Goal: Task Accomplishment & Management: Manage account settings

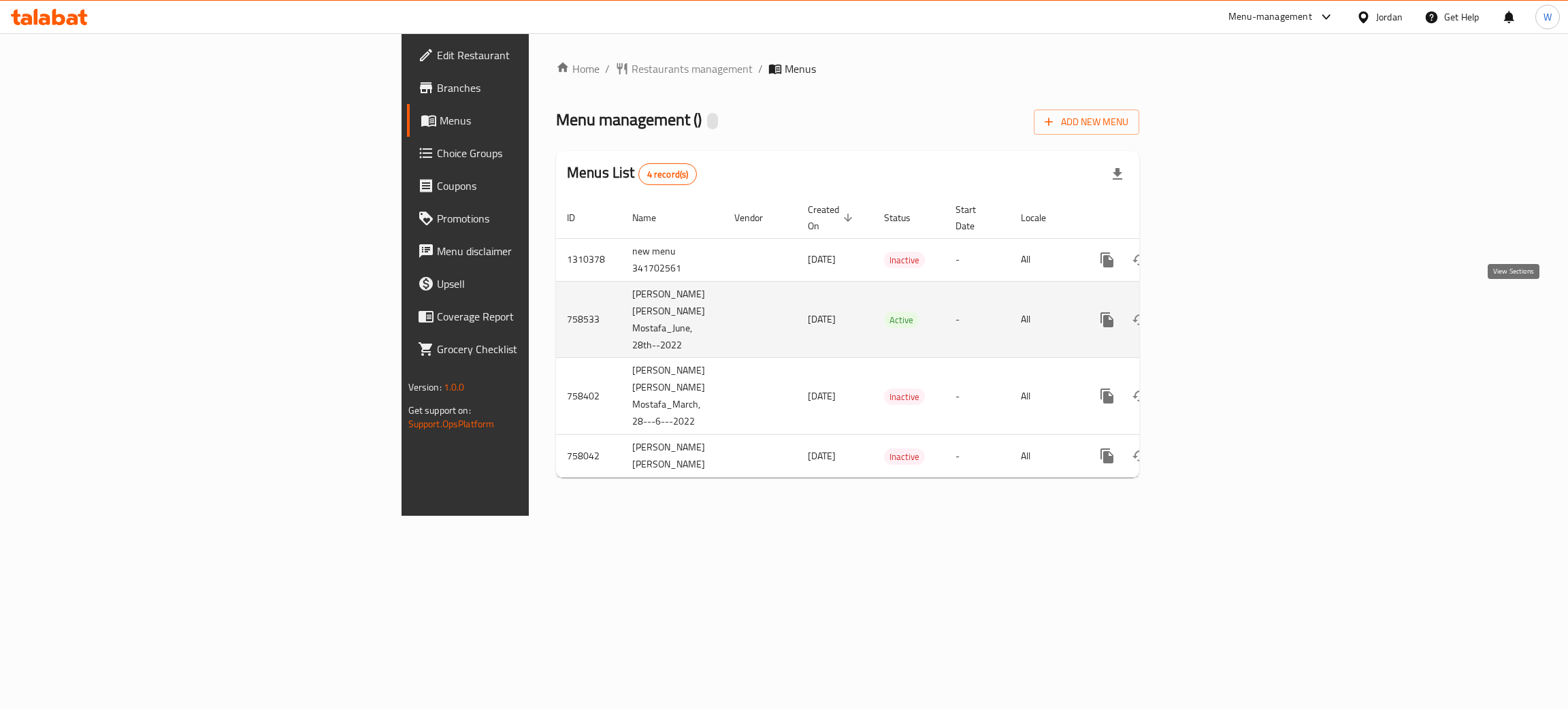
click at [1213, 311] on icon "enhanced table" at bounding box center [1205, 319] width 16 height 16
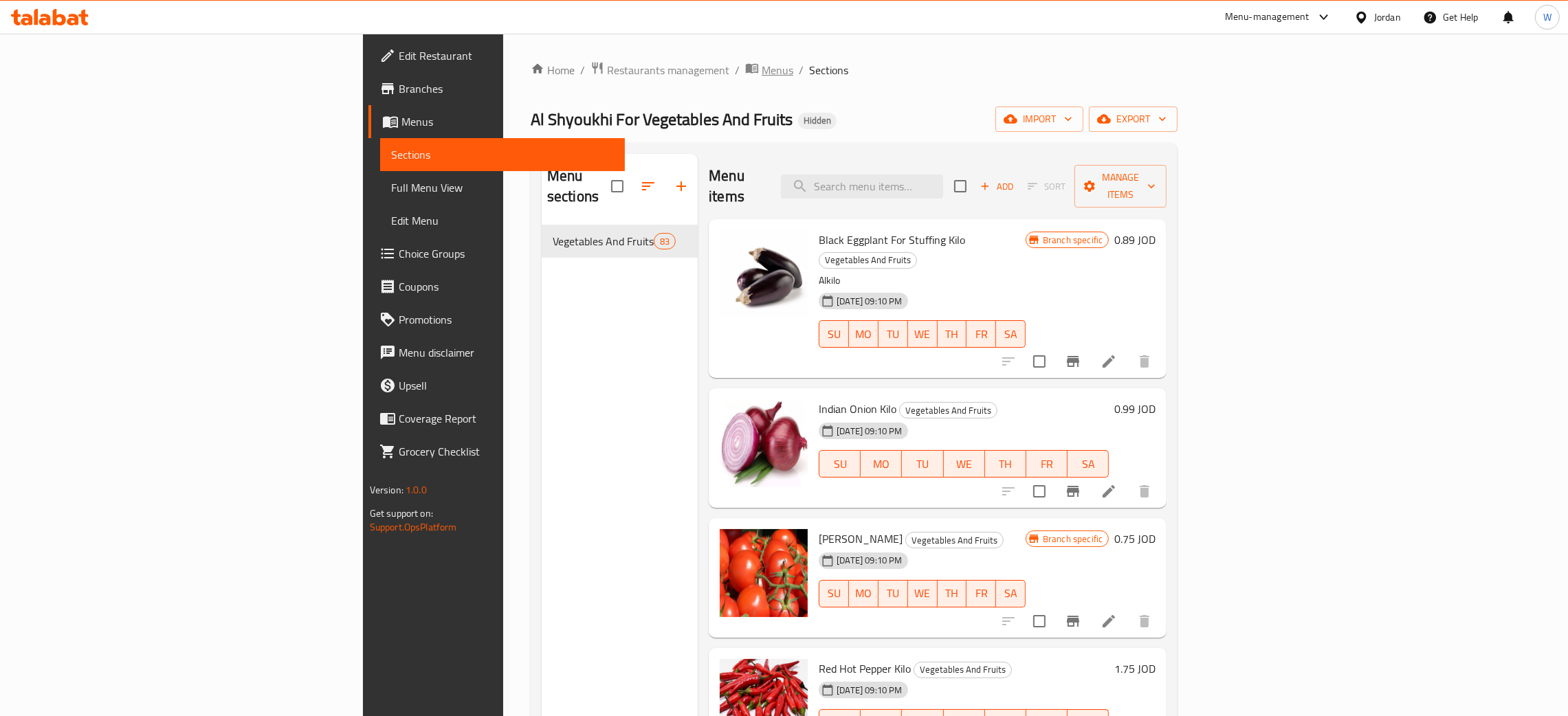
click at [762, 74] on span "Menus" at bounding box center [777, 70] width 31 height 17
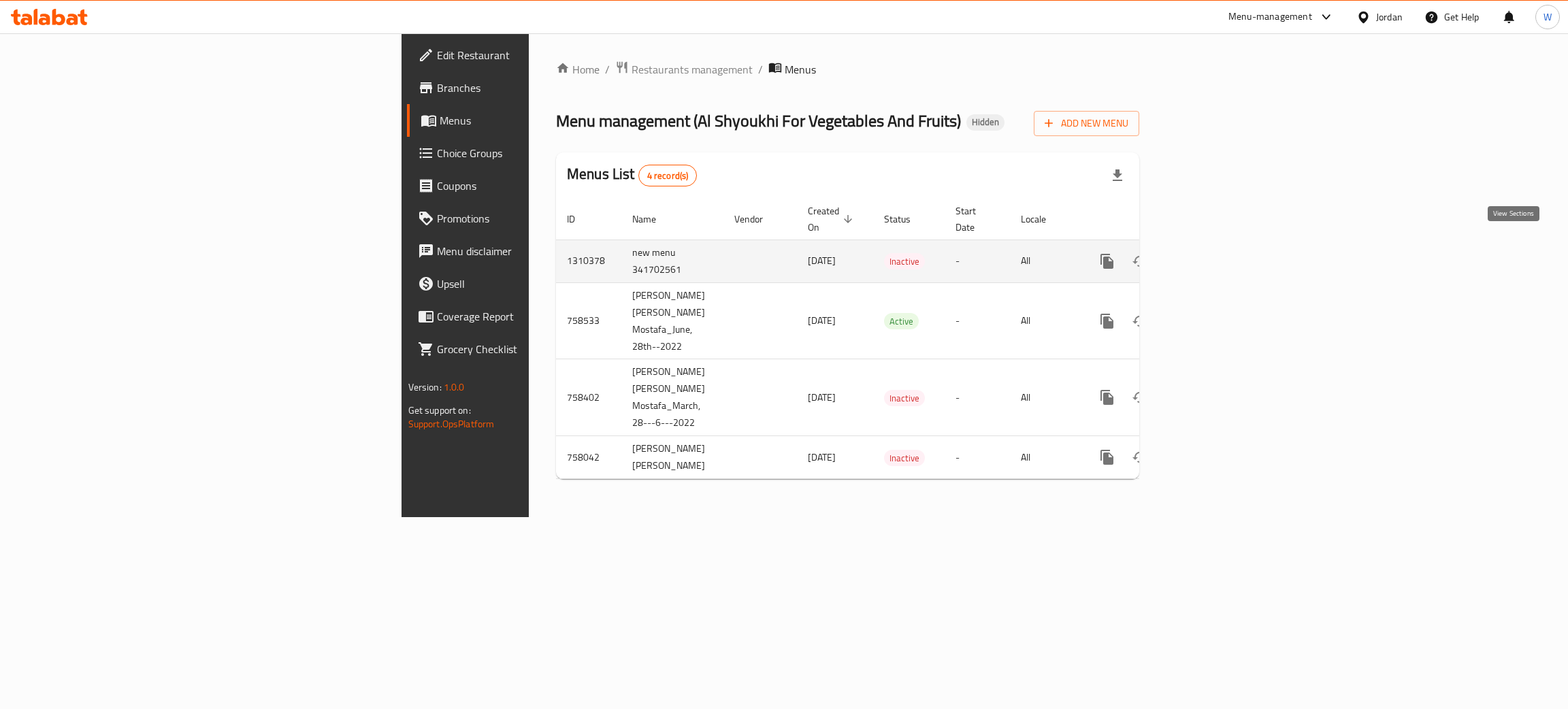
click at [1213, 253] on icon "enhanced table" at bounding box center [1205, 260] width 16 height 16
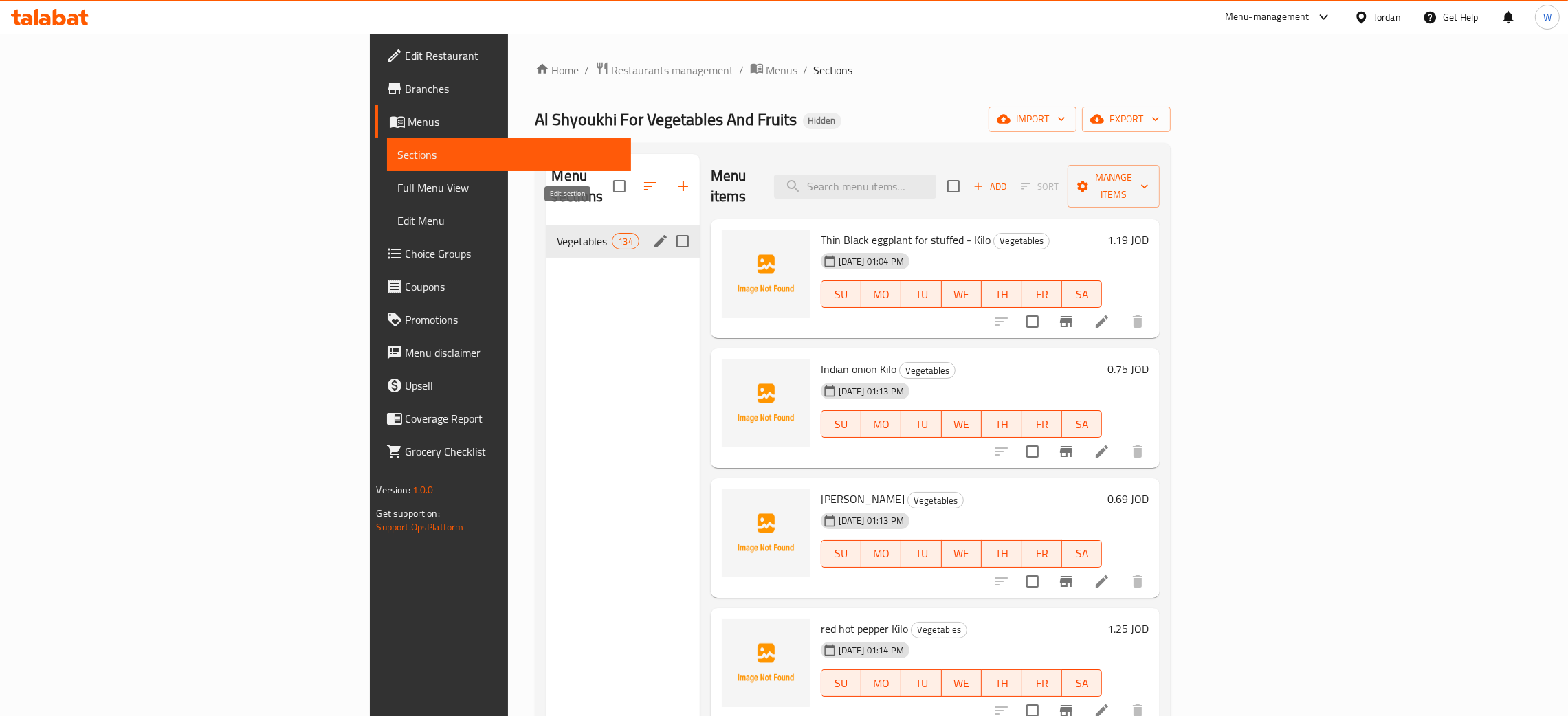
click at [655, 235] on icon "edit" at bounding box center [661, 241] width 12 height 12
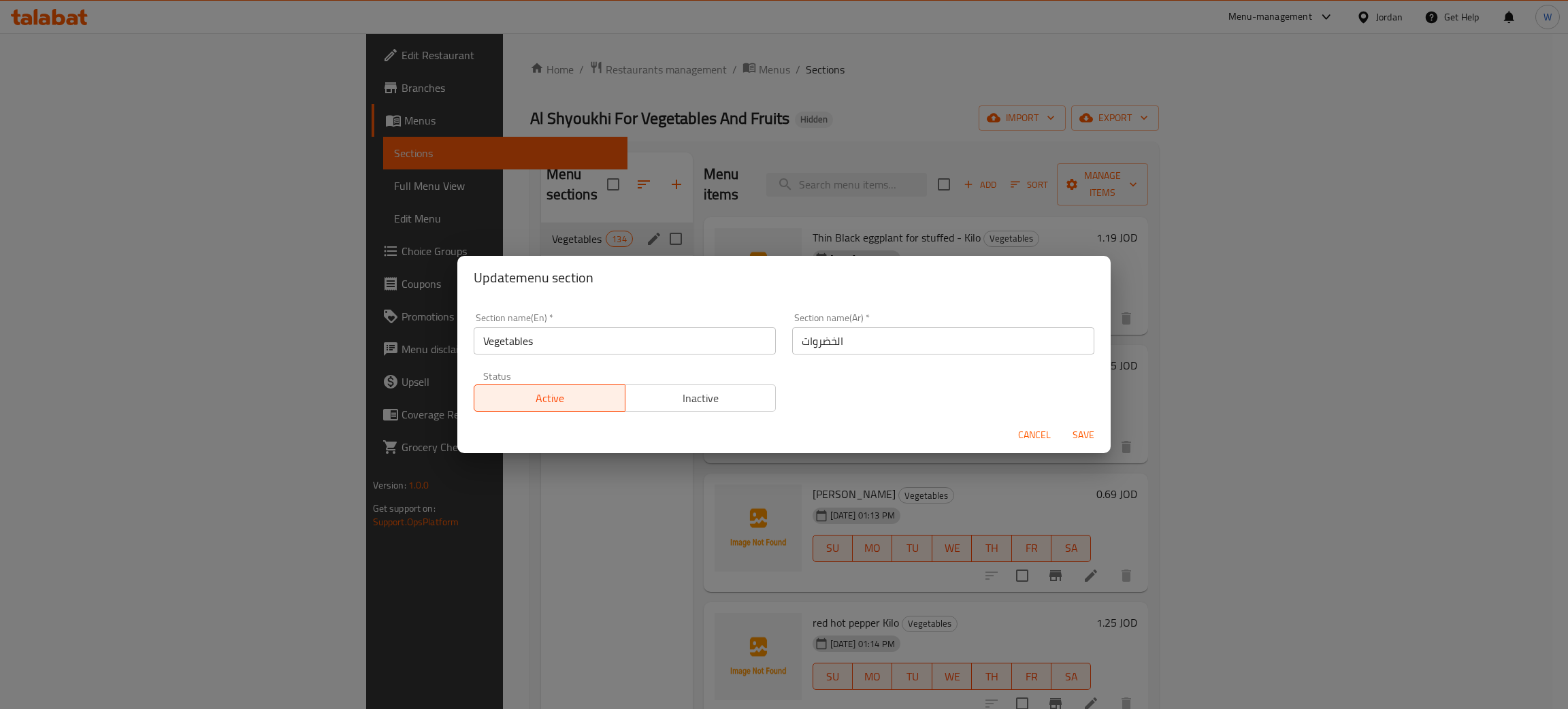
click at [483, 341] on input "Vegetables" at bounding box center [625, 341] width 302 height 28
type input "Fruits and Vegetables"
click at [891, 348] on input "الخضروات" at bounding box center [943, 341] width 302 height 28
type input "الخضروات و الفواكه"
click at [1081, 442] on span "Save" at bounding box center [1083, 435] width 33 height 17
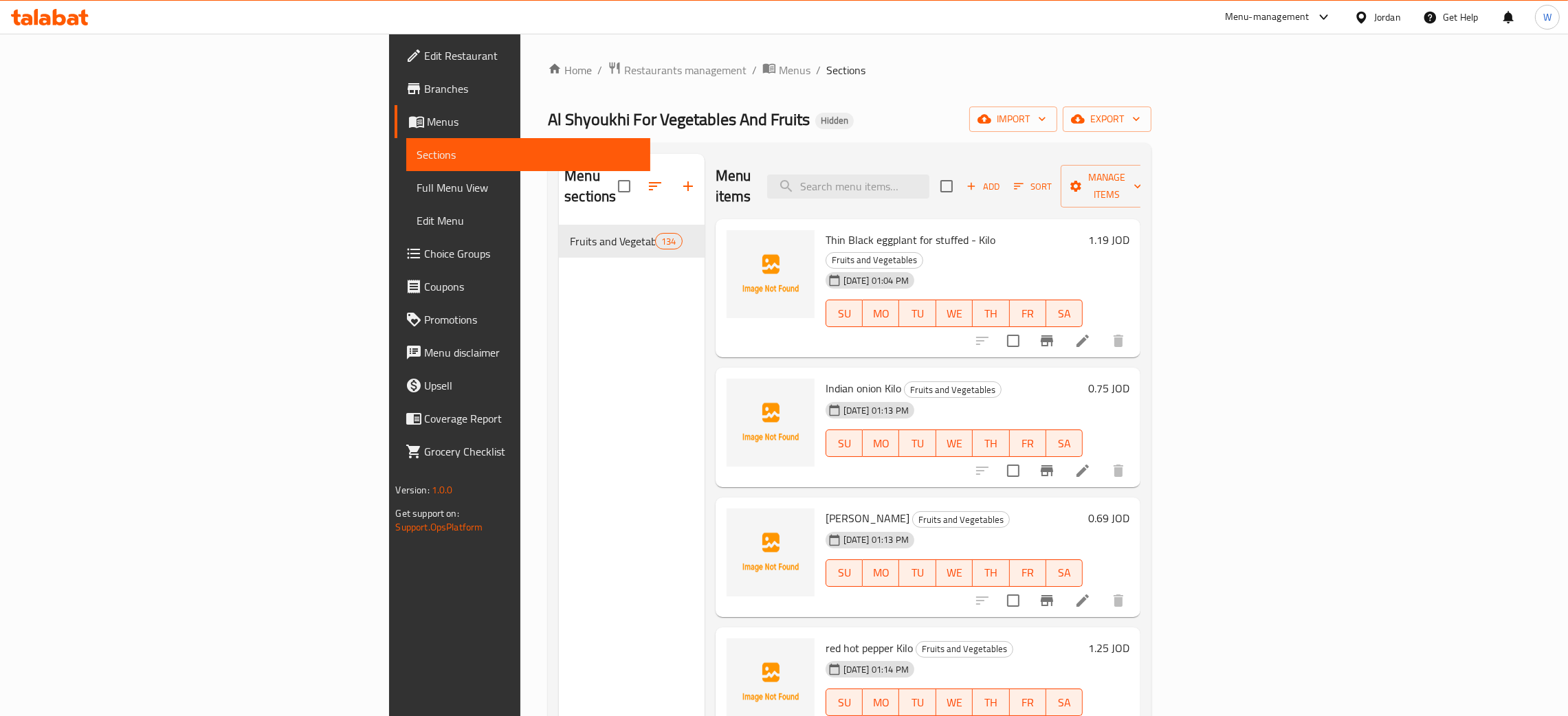
click at [832, 229] on div "Thin Black eggplant for stuffed - Kilo Fruits and Vegetables [DATE] 01:04 PM SU…" at bounding box center [954, 288] width 268 height 128
click at [834, 267] on div "[DATE] 01:04 PM" at bounding box center [853, 280] width 67 height 28
click at [837, 226] on div "Thin Black eggplant for stuffed - Kilo Fruits and Vegetables [DATE] 01:04 PM SU…" at bounding box center [954, 288] width 268 height 128
click at [848, 229] on span "Thin Black eggplant for stuffed - Kilo" at bounding box center [910, 240] width 170 height 21
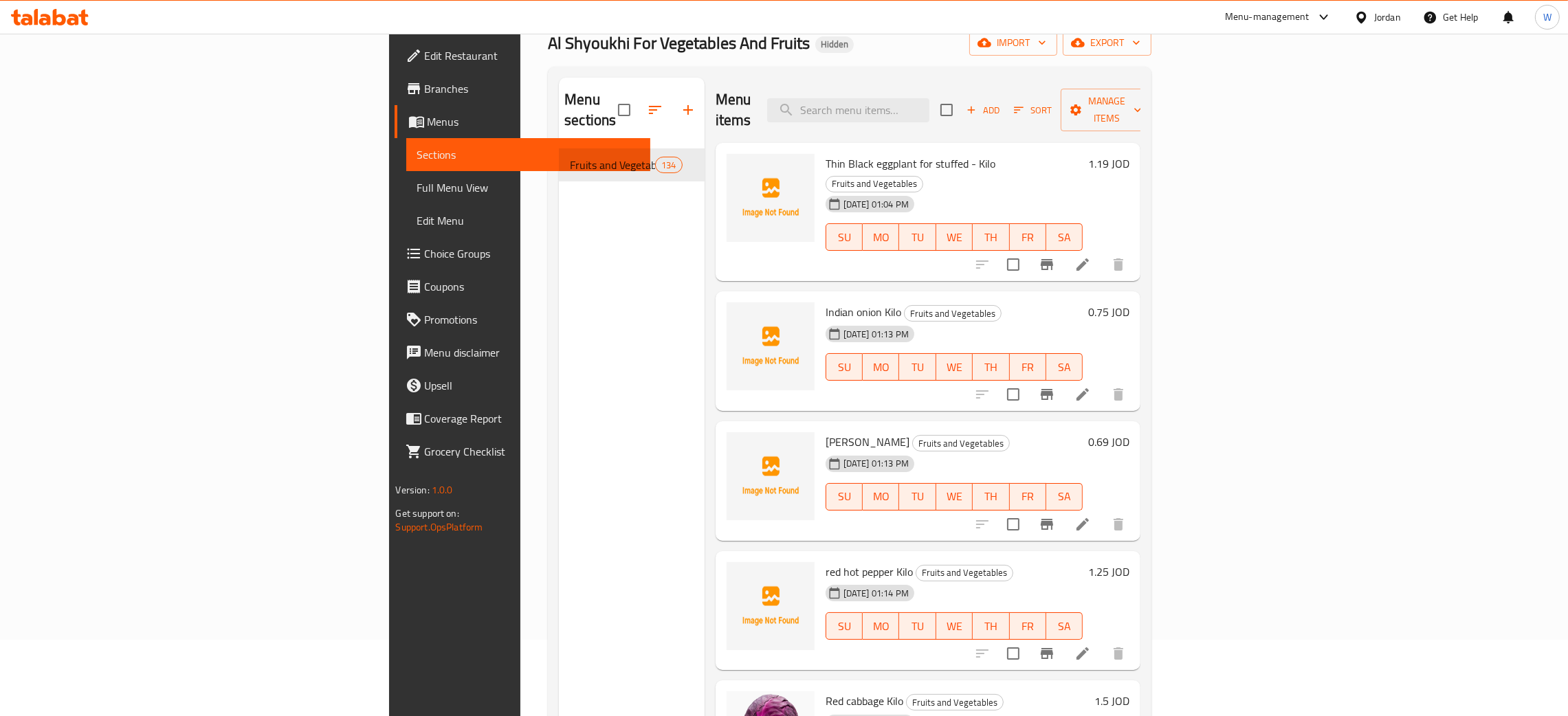
scroll to position [75, 0]
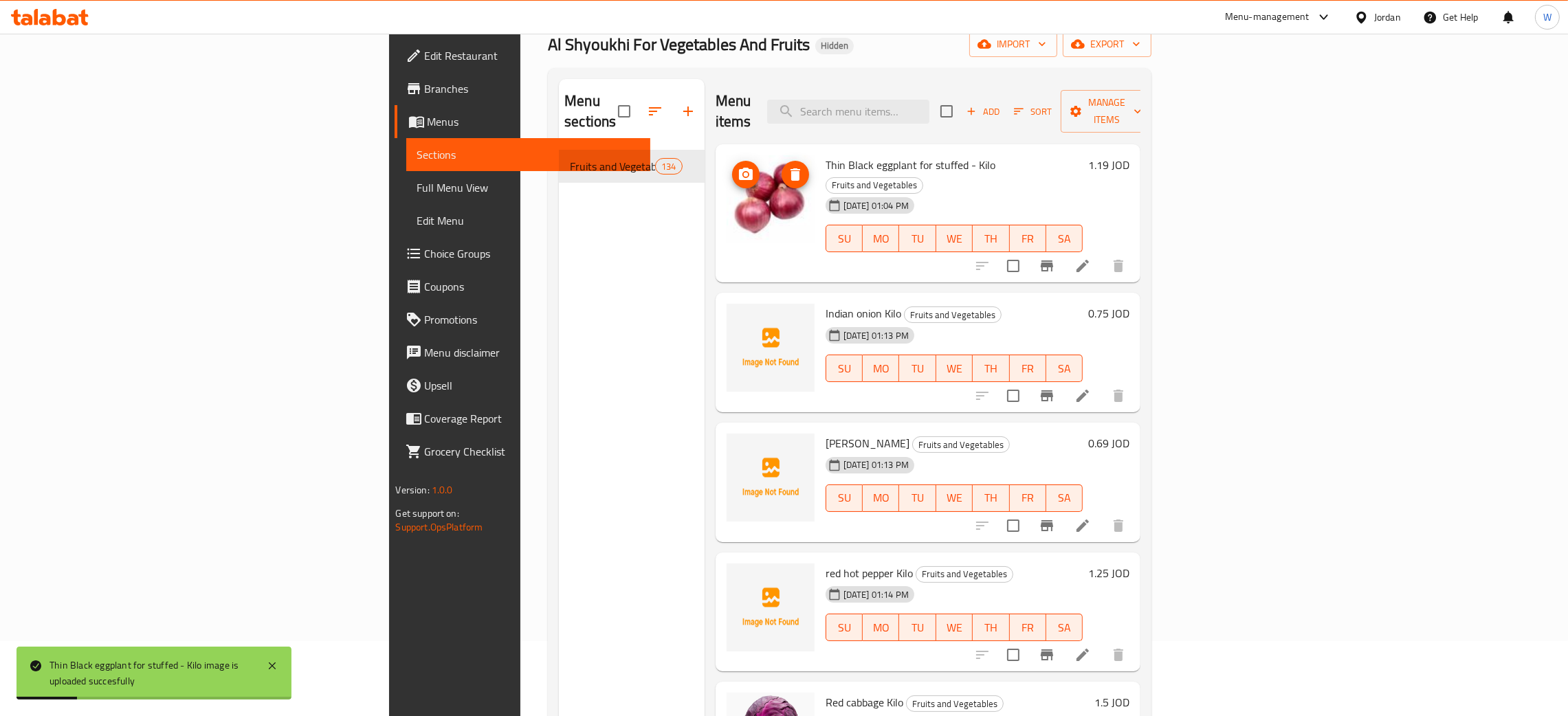
click at [787, 166] on icon "delete image" at bounding box center [795, 174] width 17 height 17
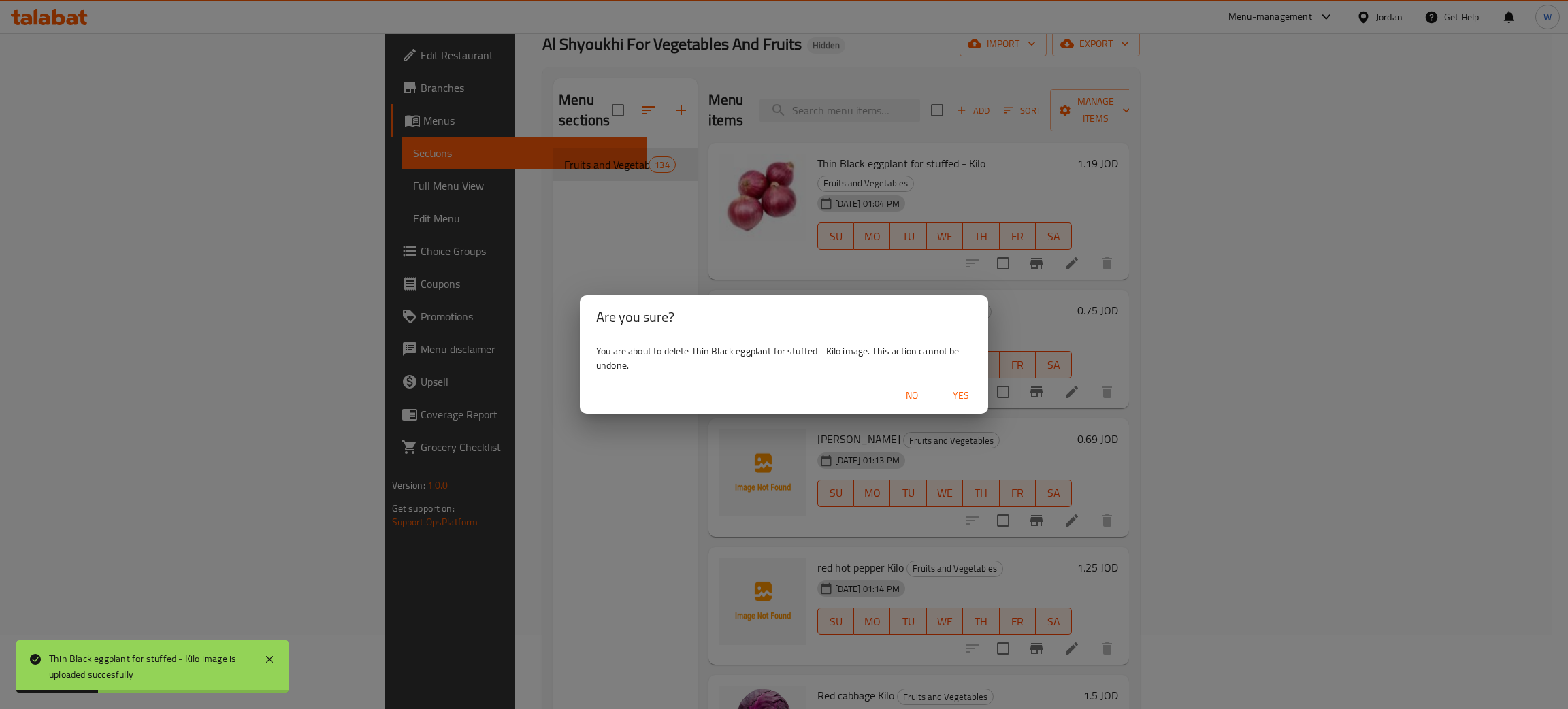
click at [958, 390] on span "Yes" at bounding box center [960, 396] width 33 height 17
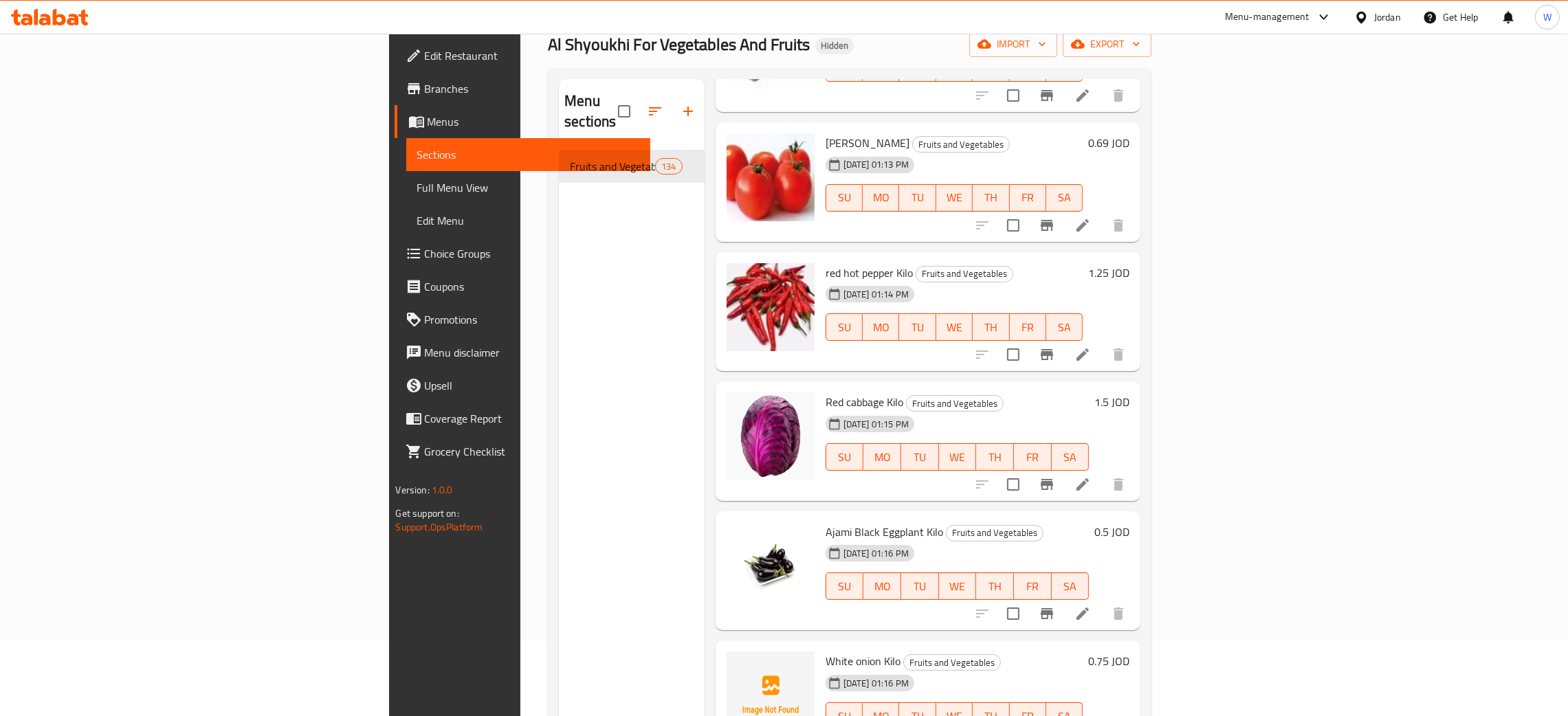
scroll to position [515, 0]
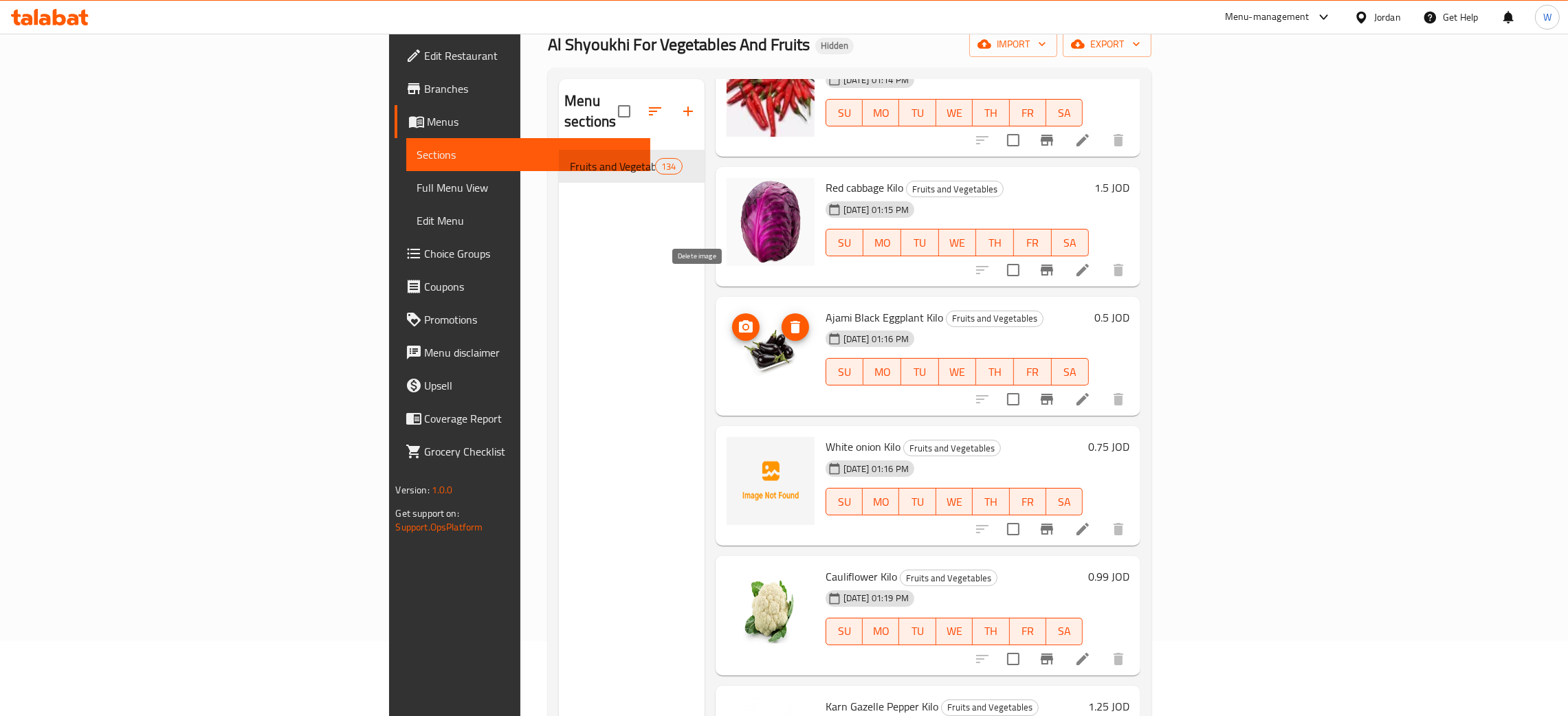
click at [791, 321] on icon "delete image" at bounding box center [795, 327] width 10 height 12
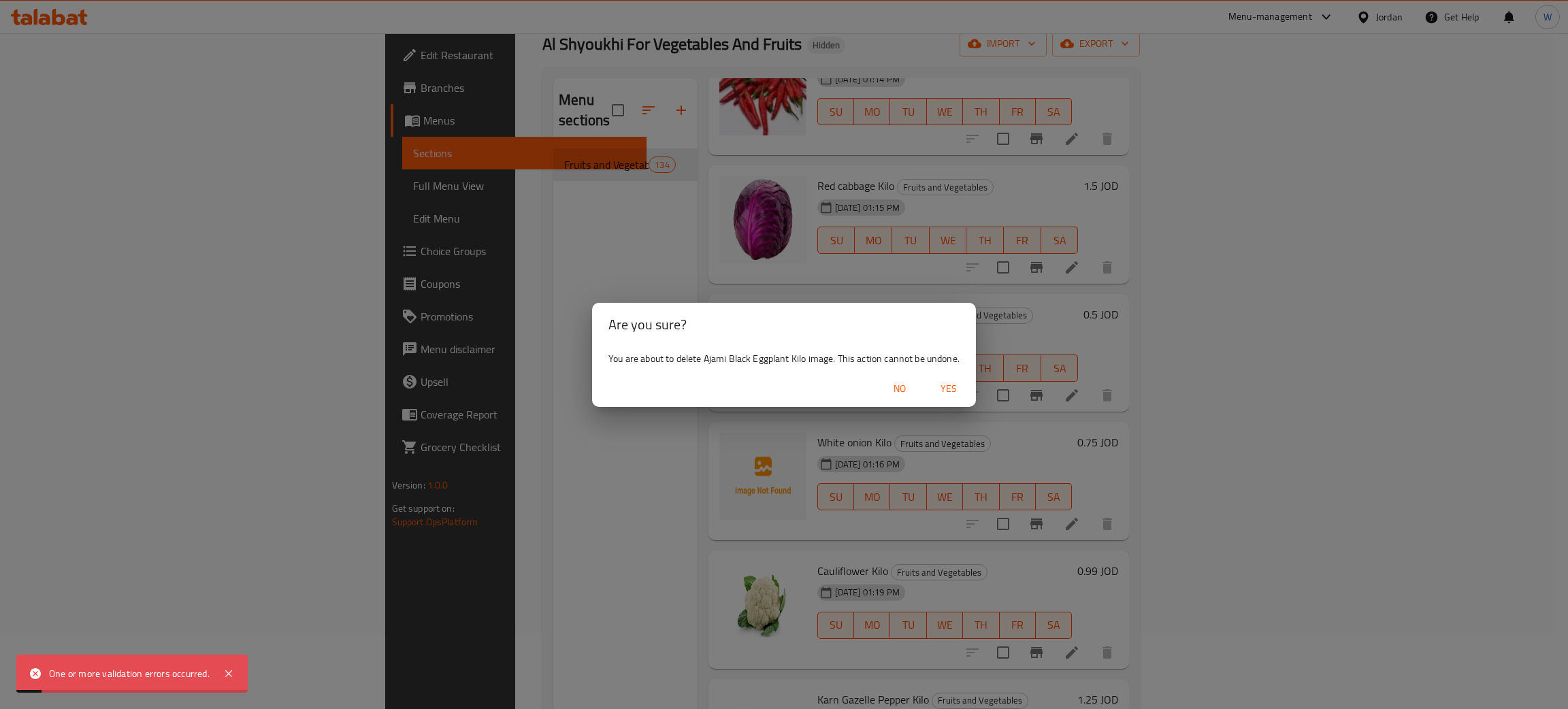
click at [953, 387] on span "Yes" at bounding box center [948, 389] width 33 height 17
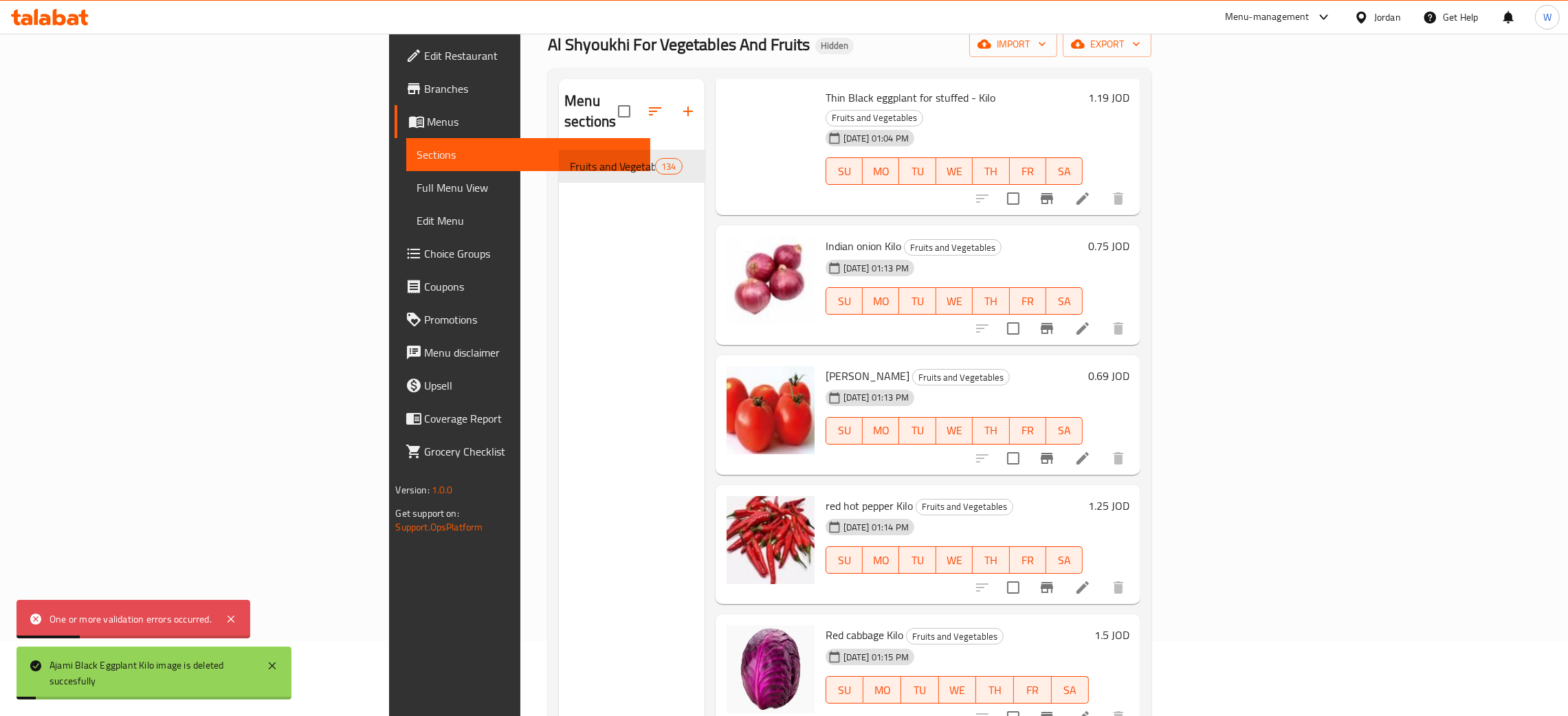
scroll to position [0, 0]
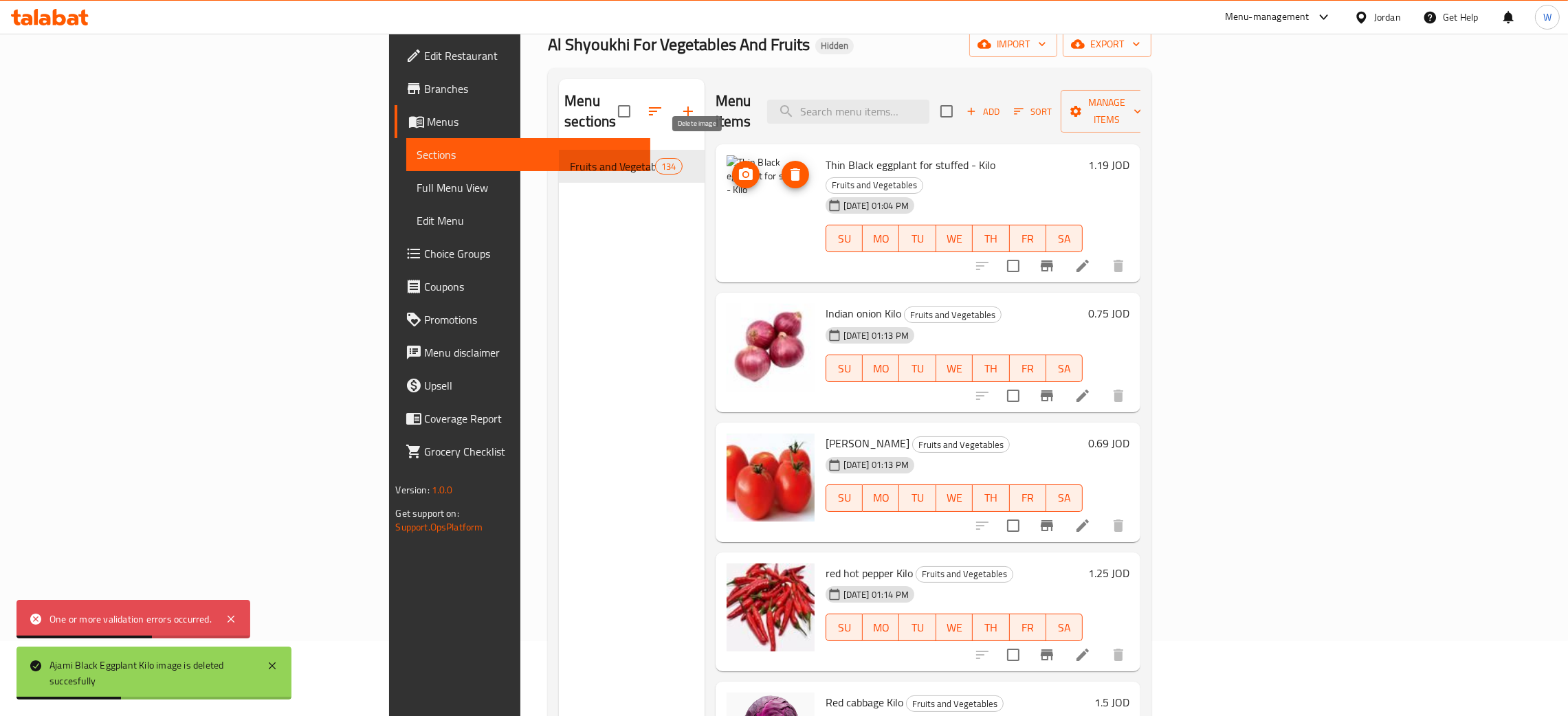
click at [782, 166] on span "delete image" at bounding box center [796, 174] width 28 height 17
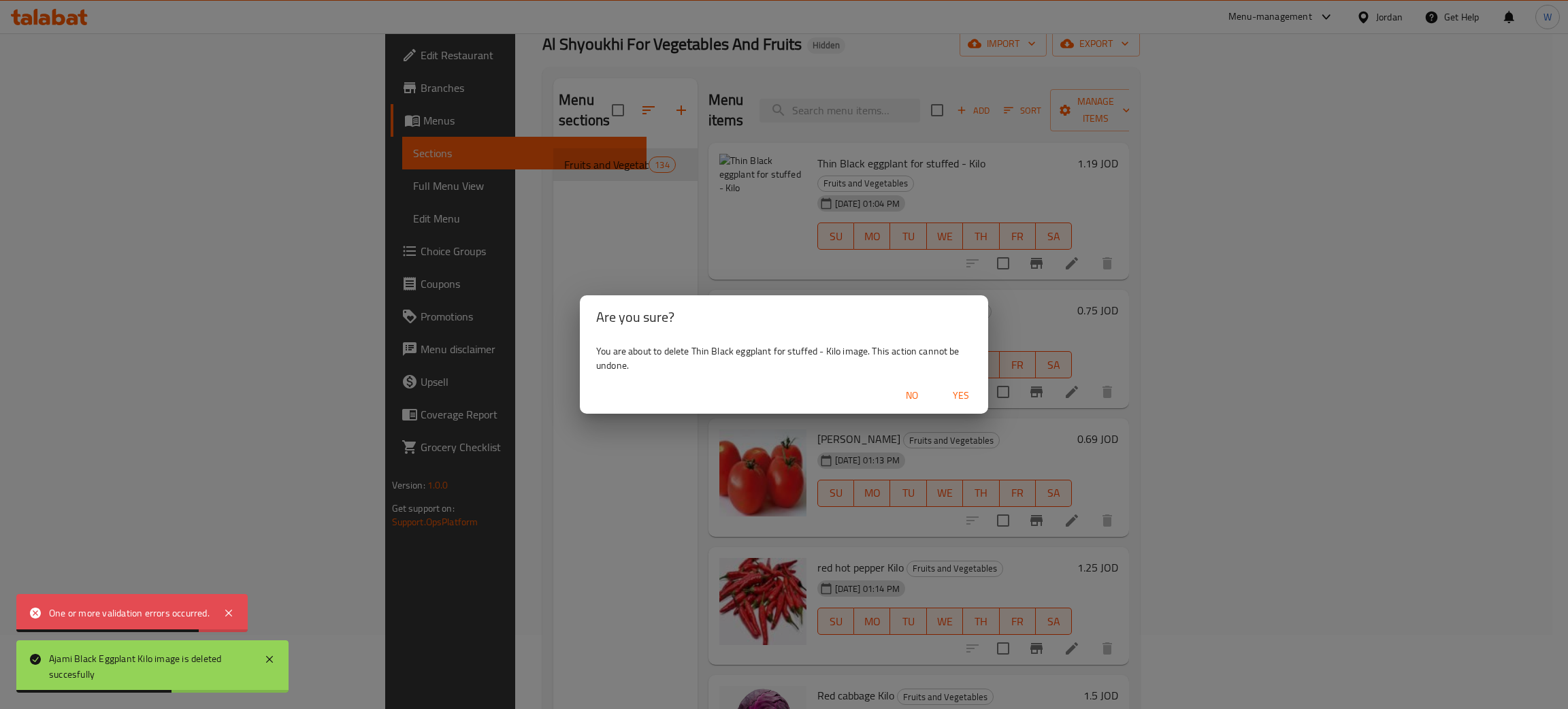
click at [966, 391] on span "Yes" at bounding box center [960, 396] width 33 height 17
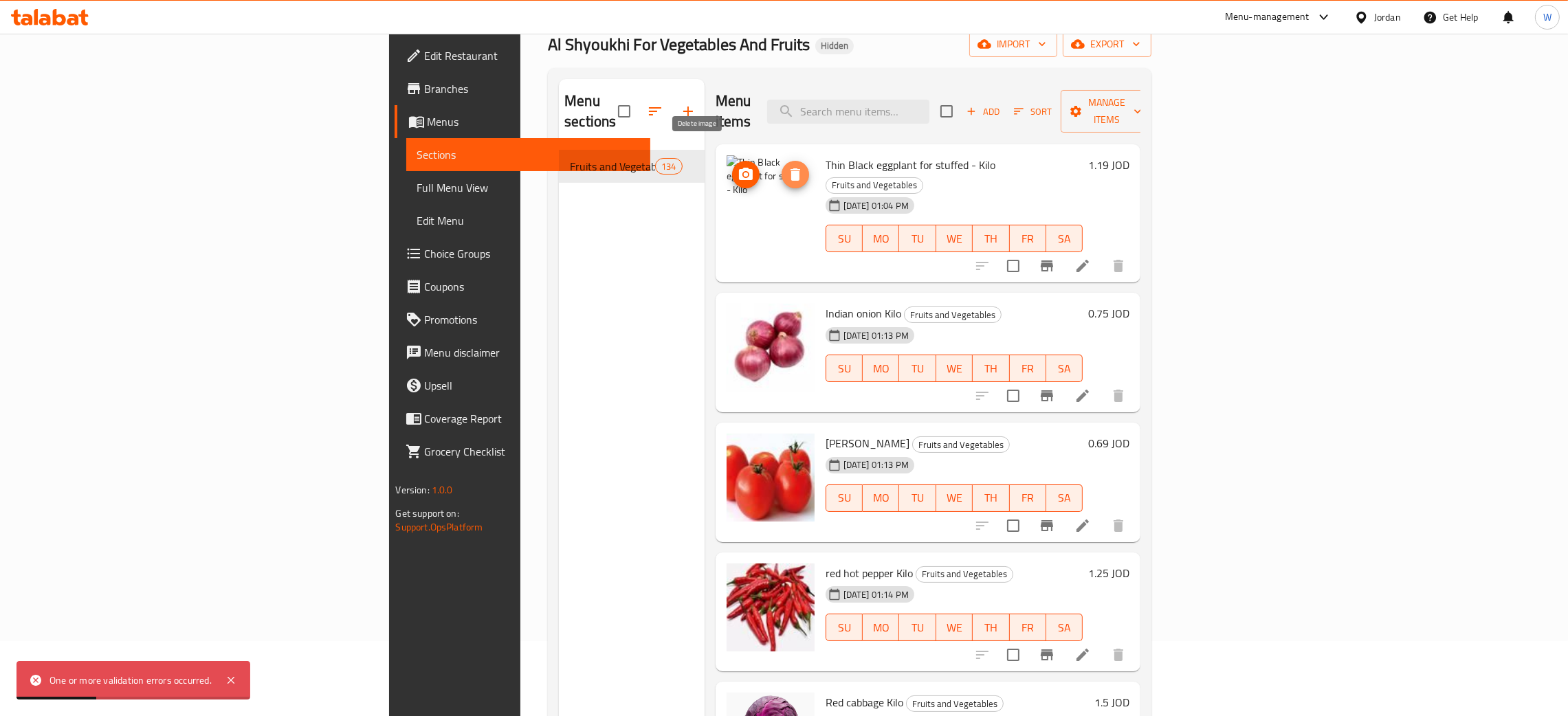
click at [787, 166] on icon "delete image" at bounding box center [795, 174] width 17 height 17
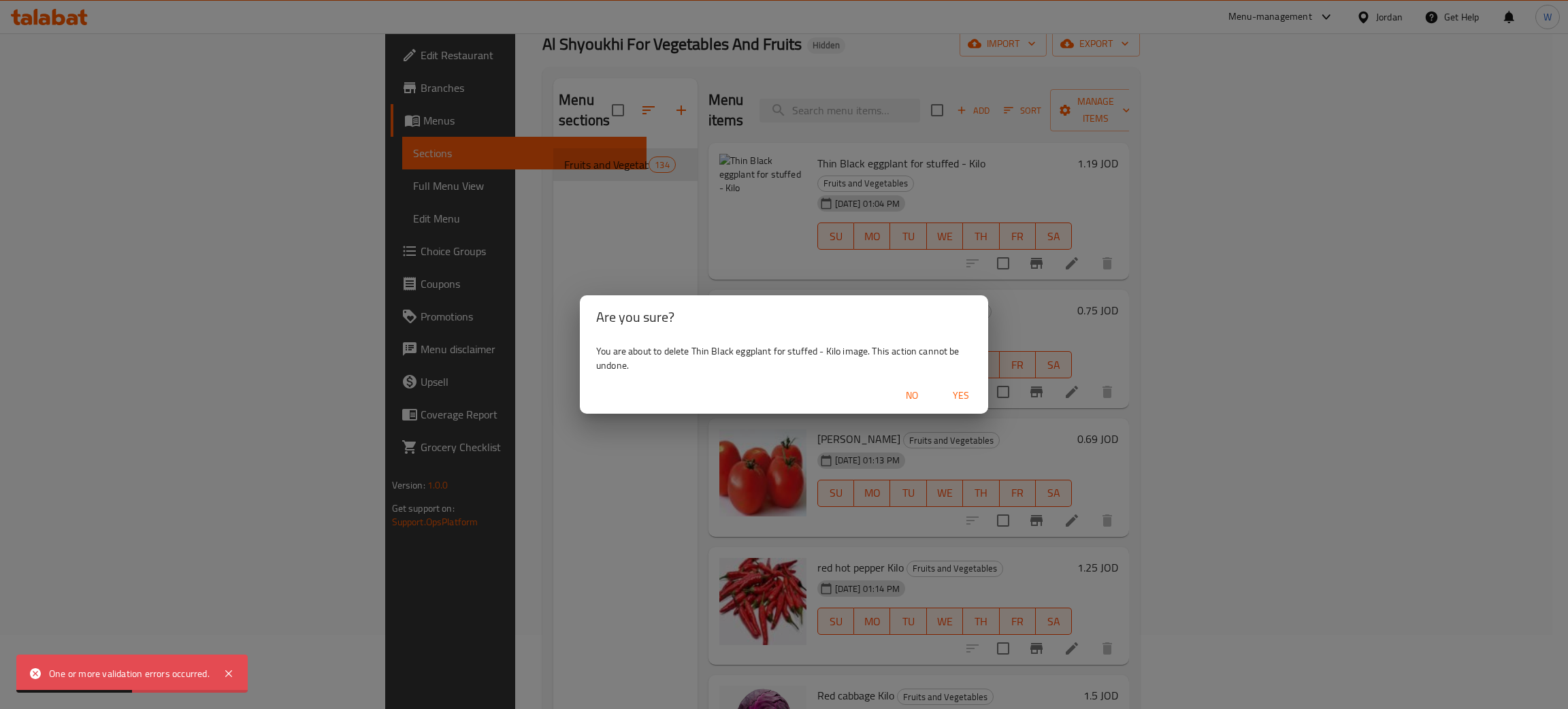
click at [970, 398] on span "Yes" at bounding box center [960, 396] width 33 height 17
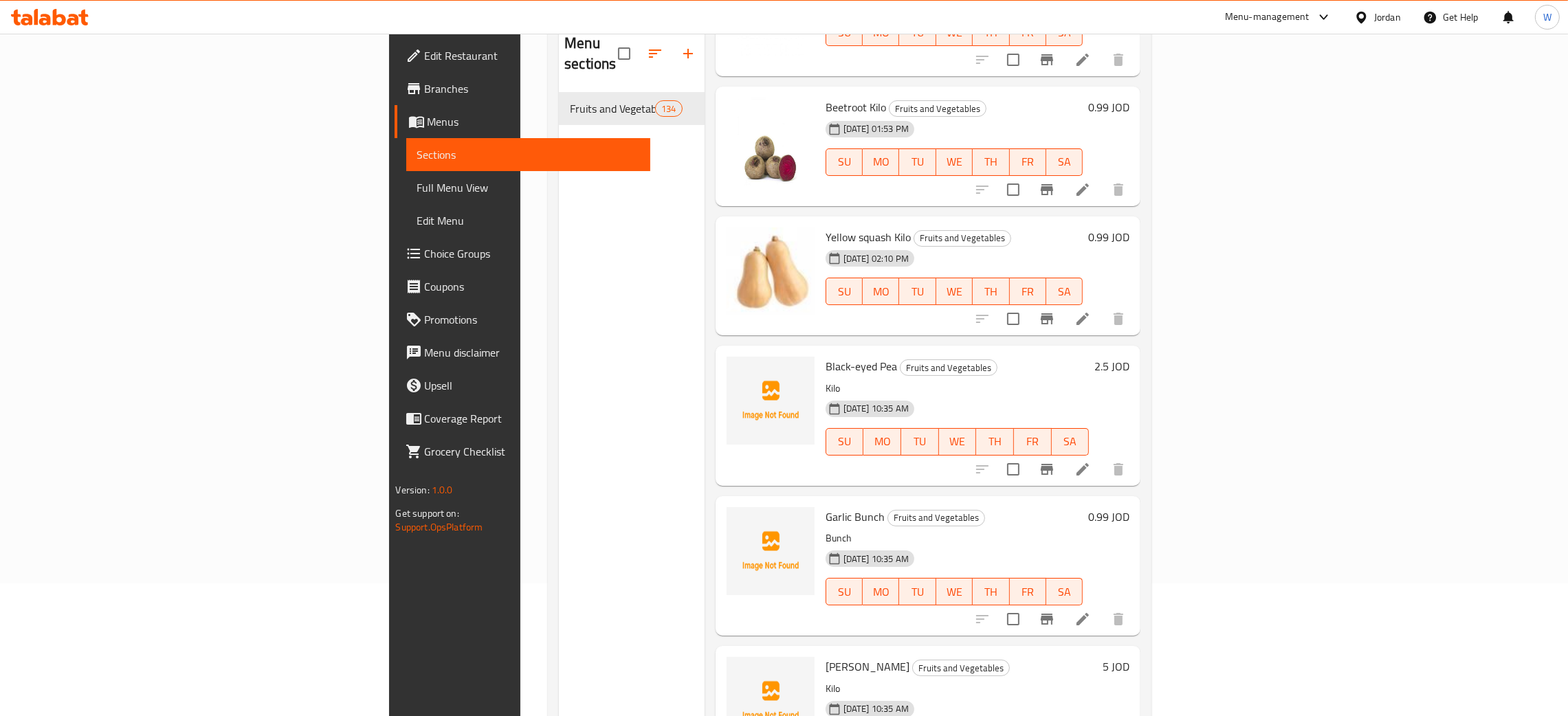
scroll to position [4429, 0]
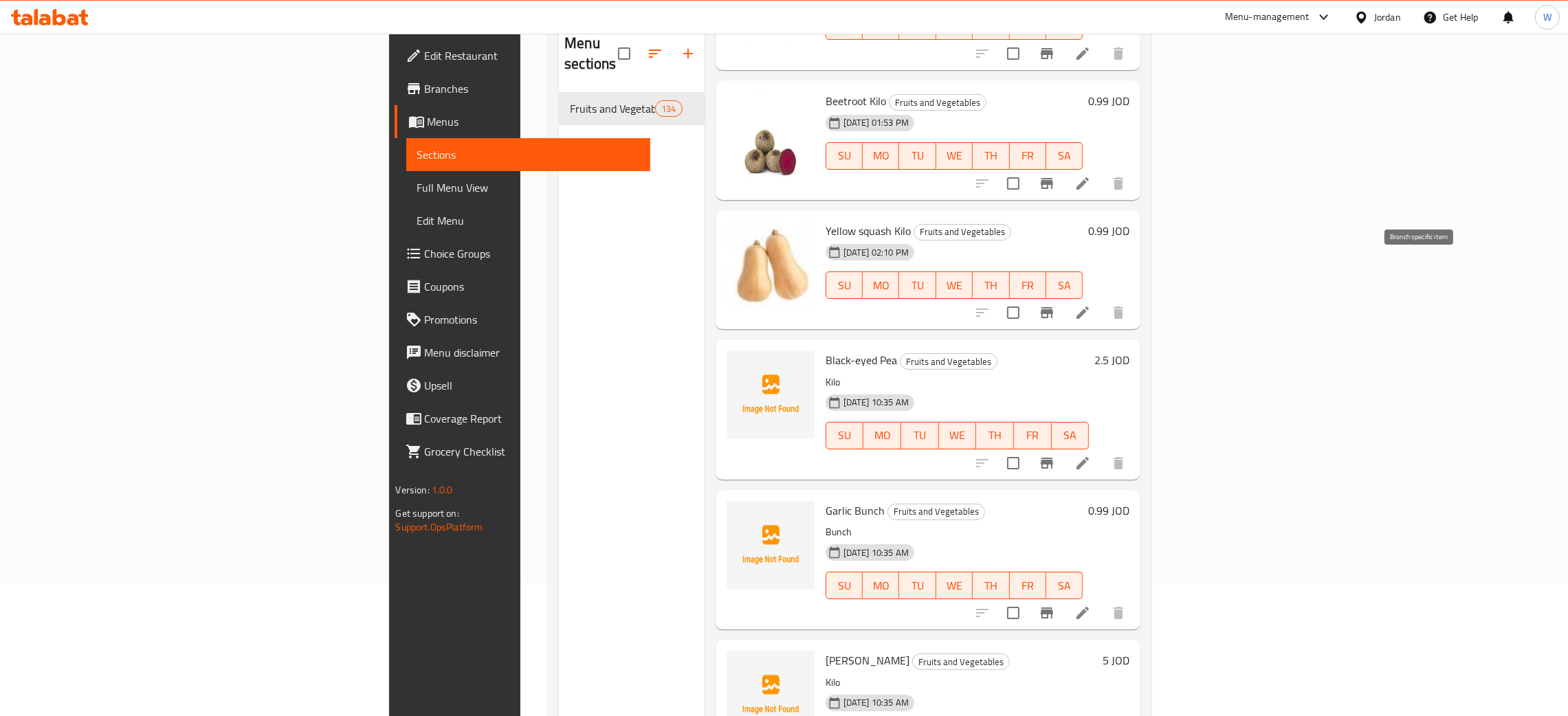
click at [1063, 296] on button "Branch-specific-item" at bounding box center [1047, 313] width 33 height 33
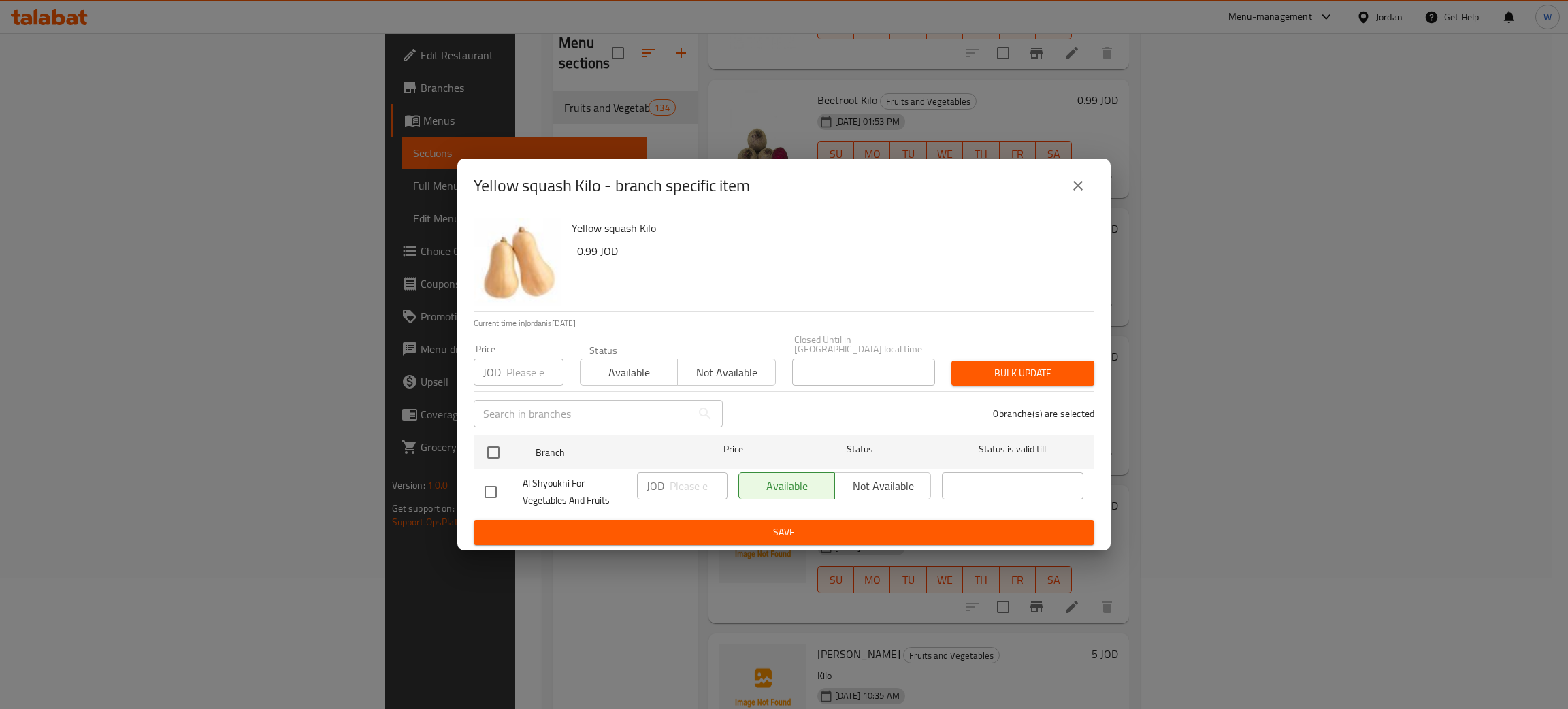
click at [487, 489] on input "checkbox" at bounding box center [490, 492] width 28 height 28
checkbox input "true"
click at [854, 476] on span "Not available" at bounding box center [883, 486] width 85 height 20
click at [847, 524] on span "Save" at bounding box center [784, 532] width 599 height 17
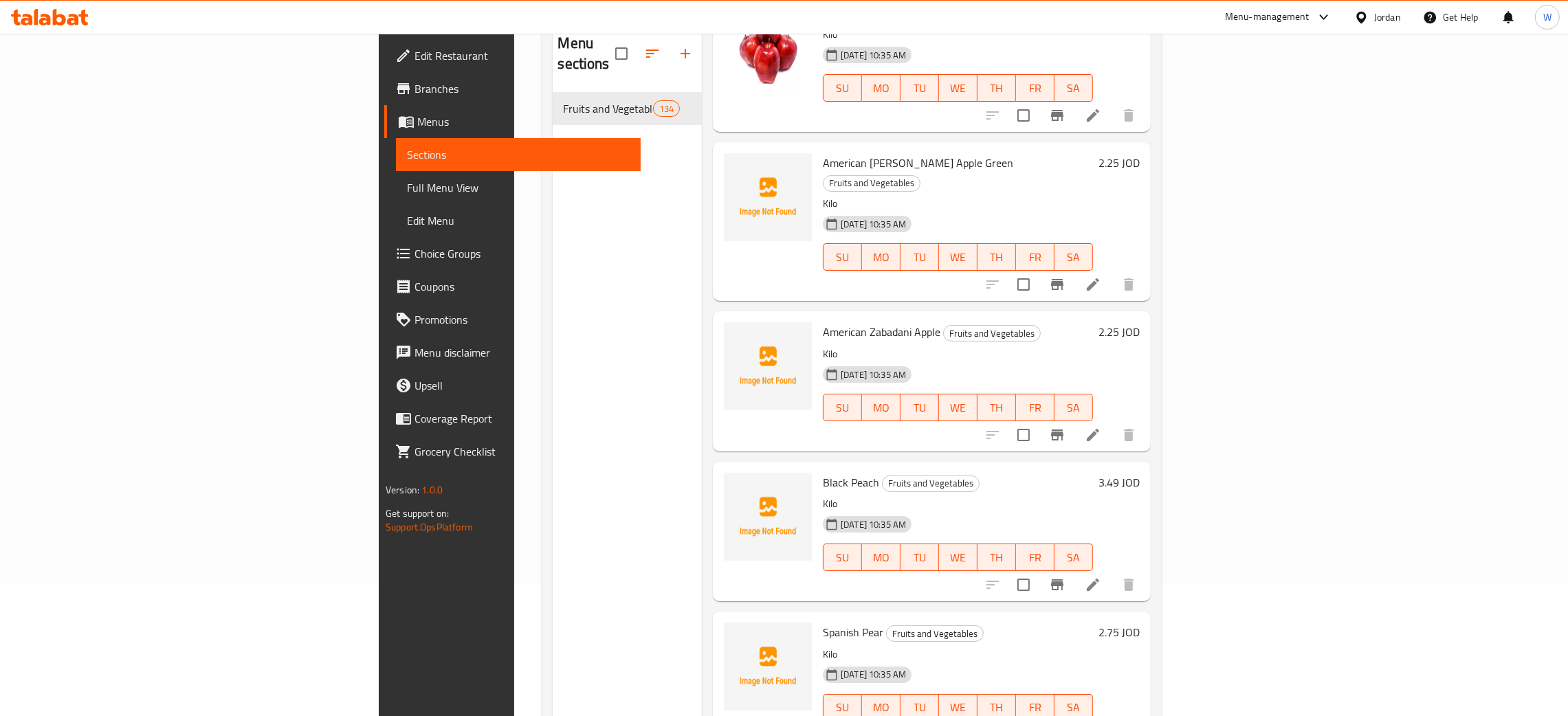
scroll to position [7993, 0]
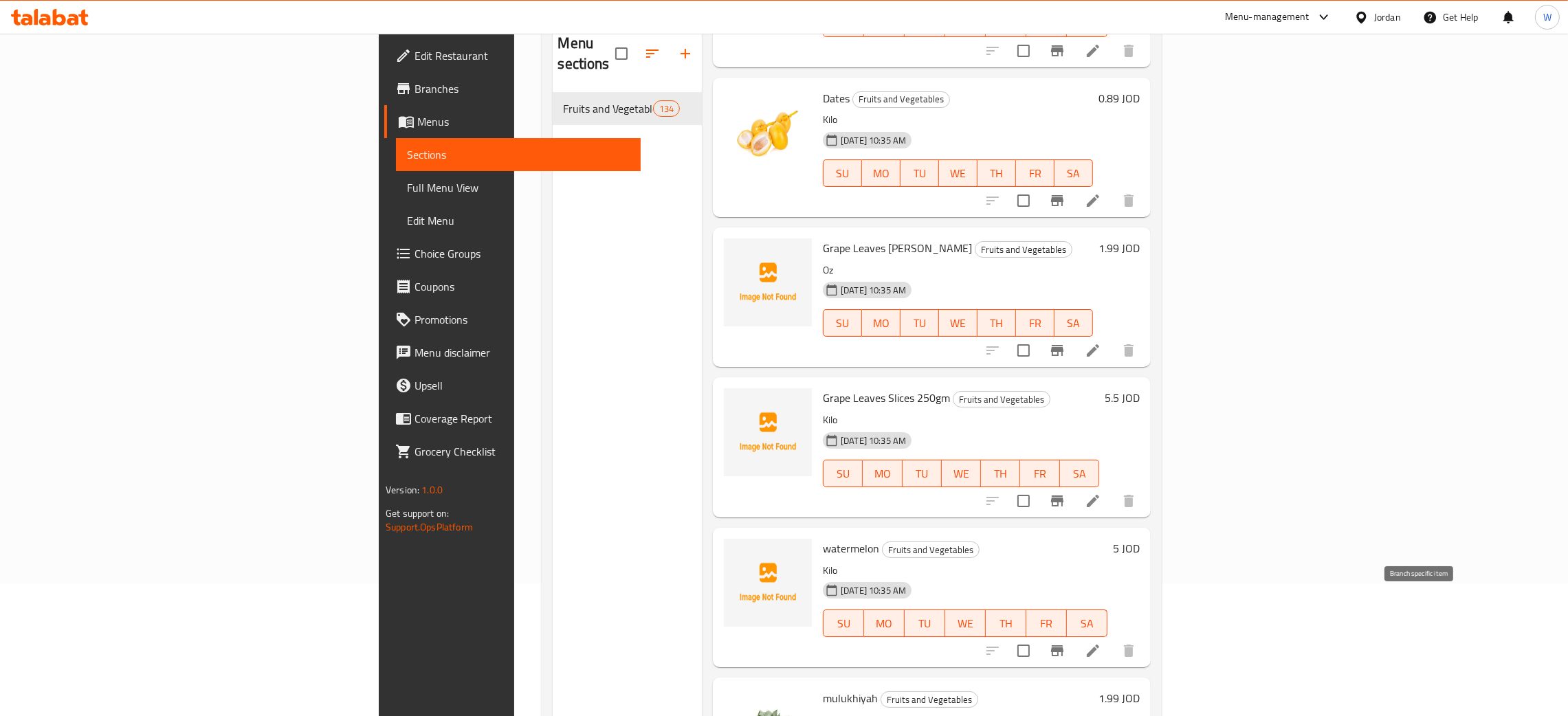
click at [1065, 642] on icon "Branch-specific-item" at bounding box center [1056, 650] width 17 height 17
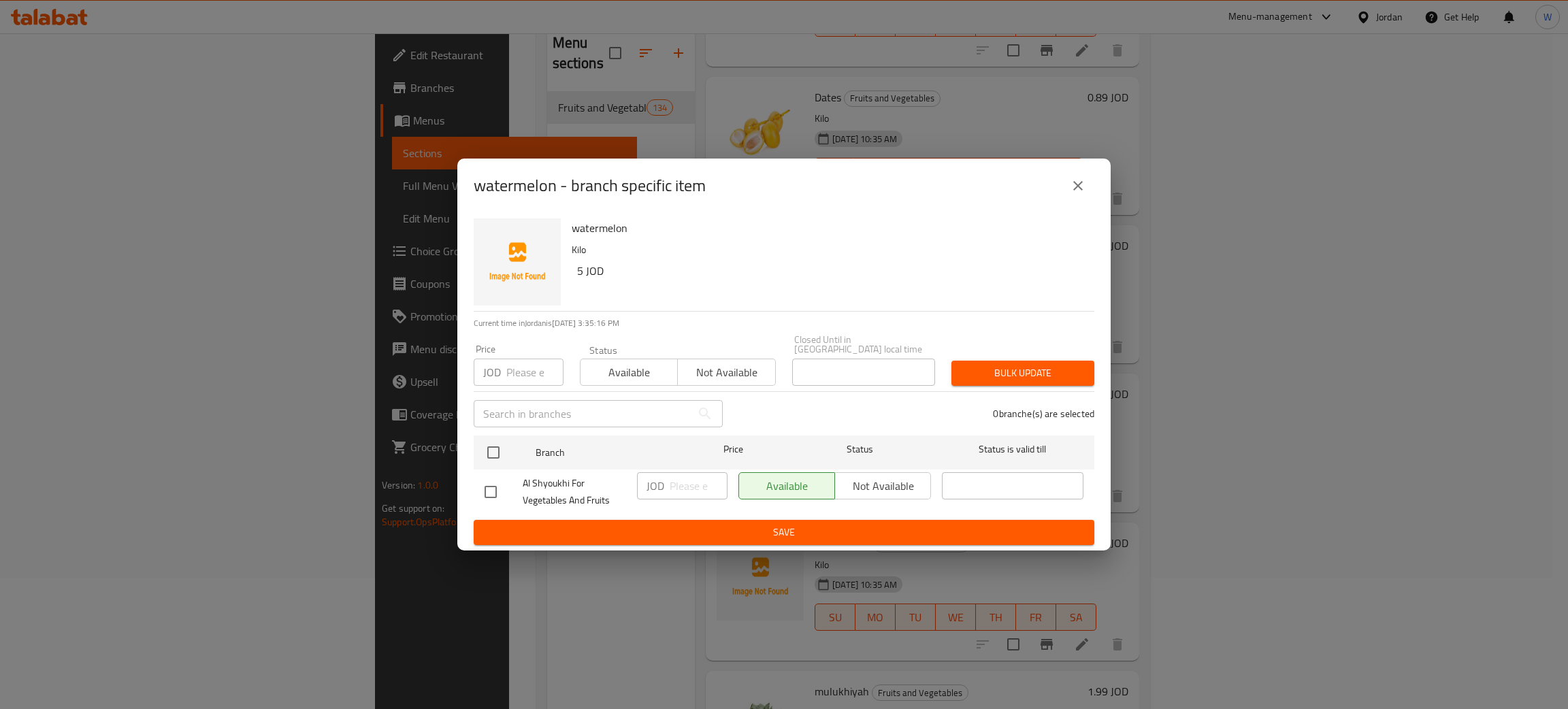
click at [487, 490] on input "checkbox" at bounding box center [490, 492] width 28 height 28
checkbox input "true"
click at [897, 479] on span "Not available" at bounding box center [883, 486] width 85 height 20
click at [897, 524] on span "Save" at bounding box center [784, 532] width 599 height 17
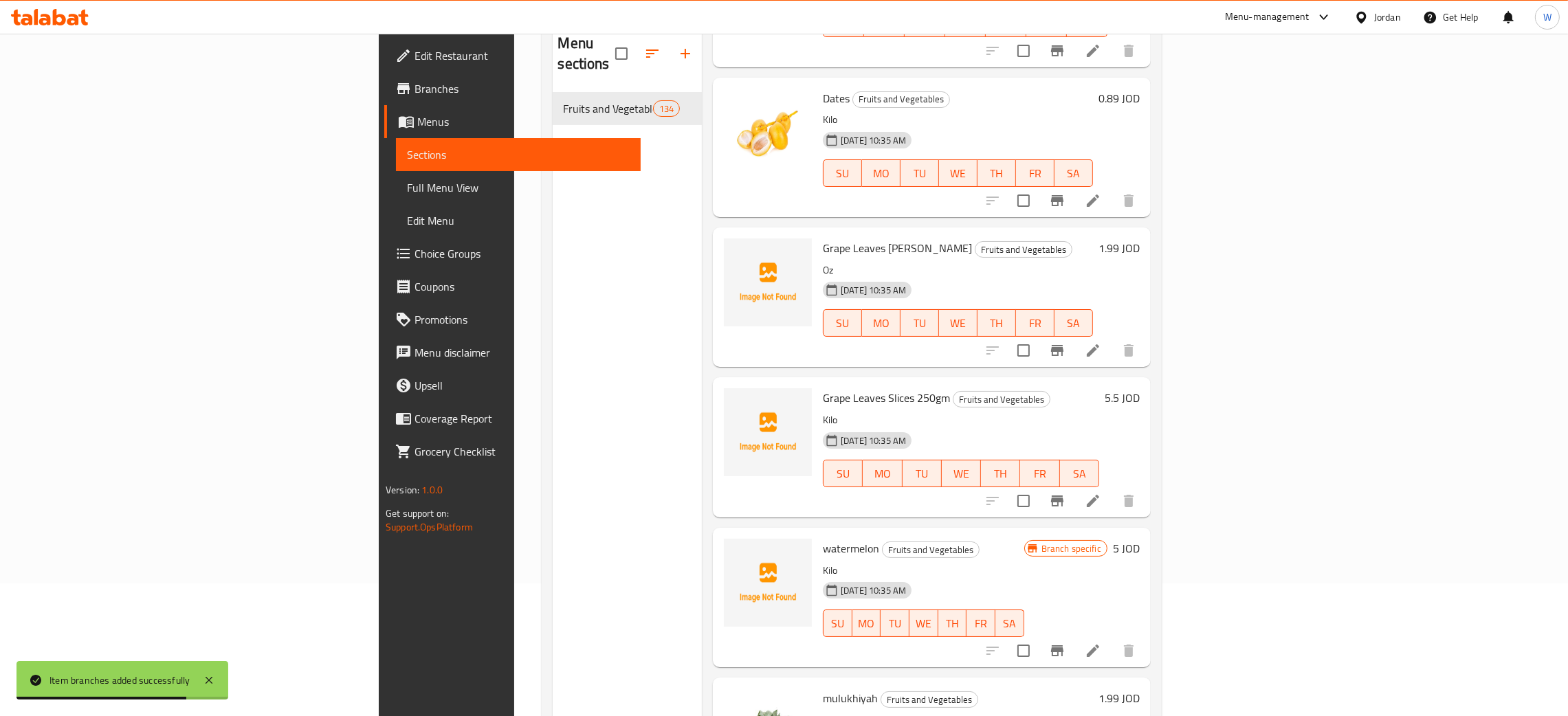
scroll to position [12043, 0]
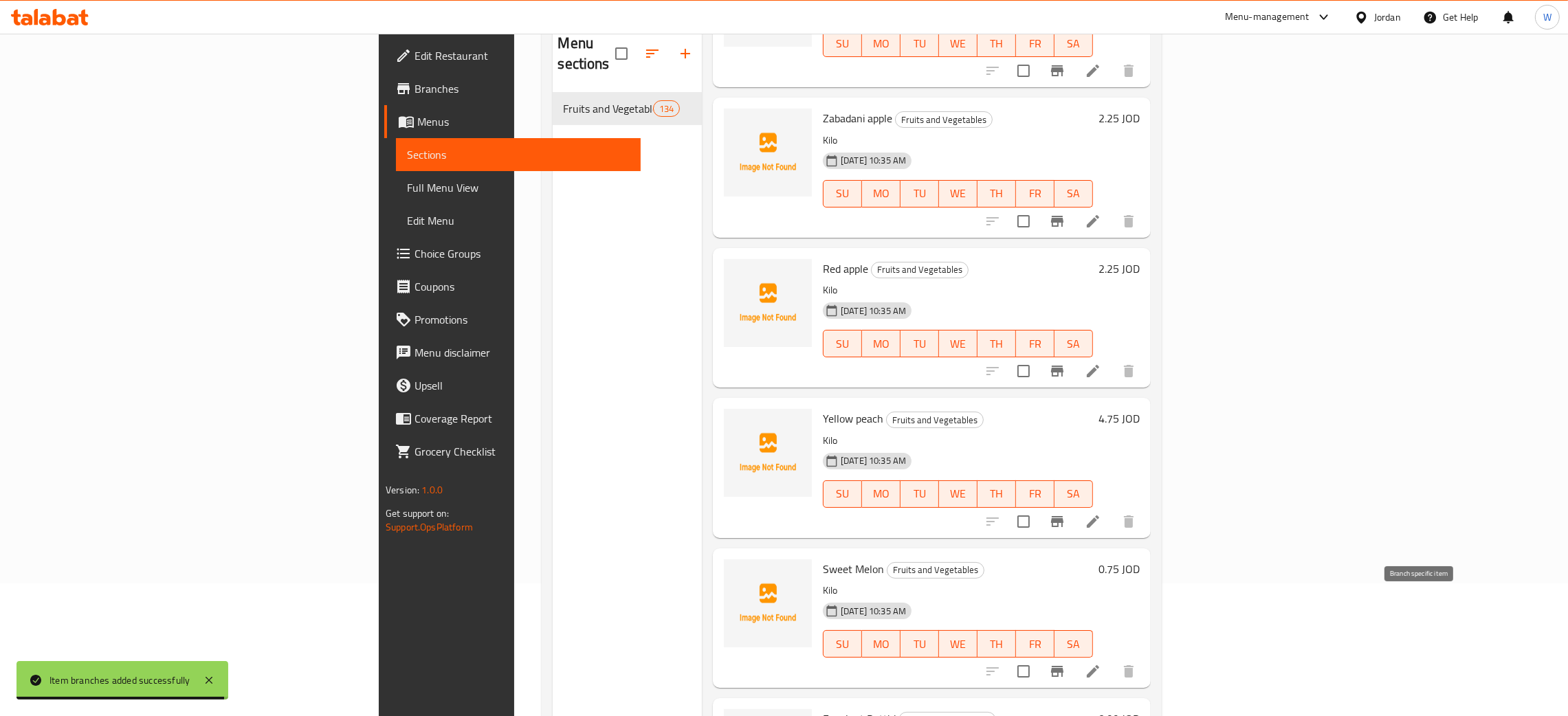
click at [1074, 654] on button "Branch-specific-item" at bounding box center [1057, 671] width 33 height 33
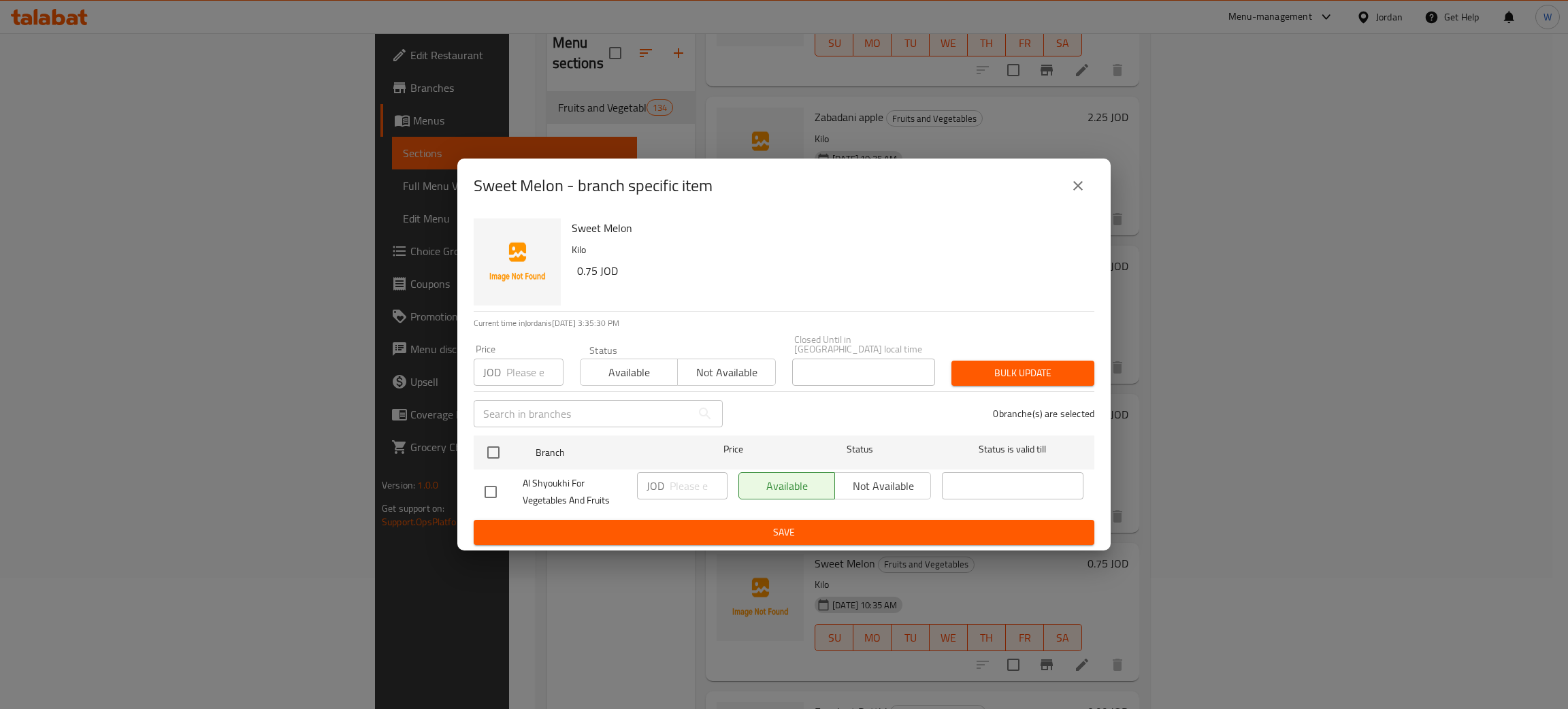
click at [481, 480] on input "checkbox" at bounding box center [490, 492] width 28 height 28
checkbox input "true"
click at [899, 476] on span "Not available" at bounding box center [883, 486] width 85 height 20
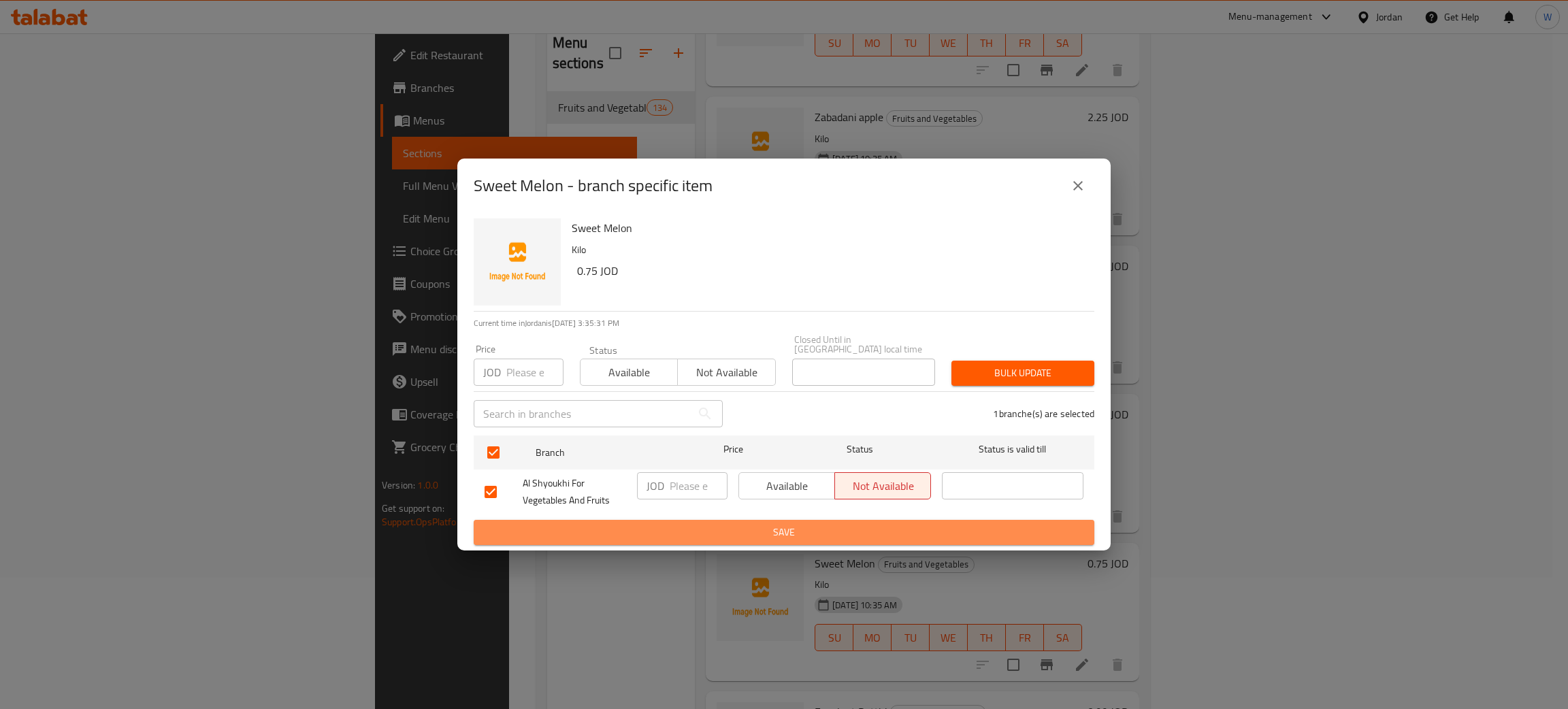
click at [887, 519] on button "Save" at bounding box center [784, 531] width 620 height 25
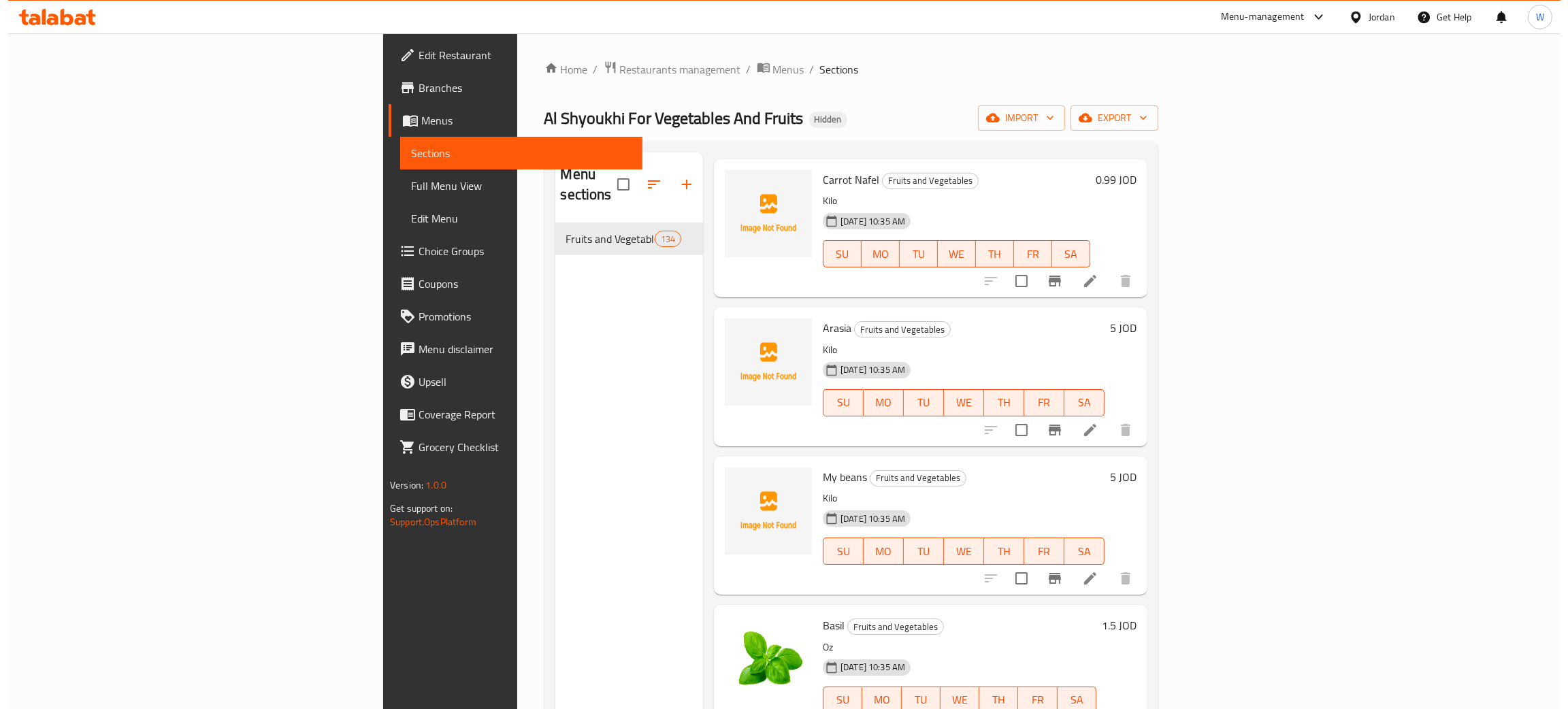
scroll to position [6721, 0]
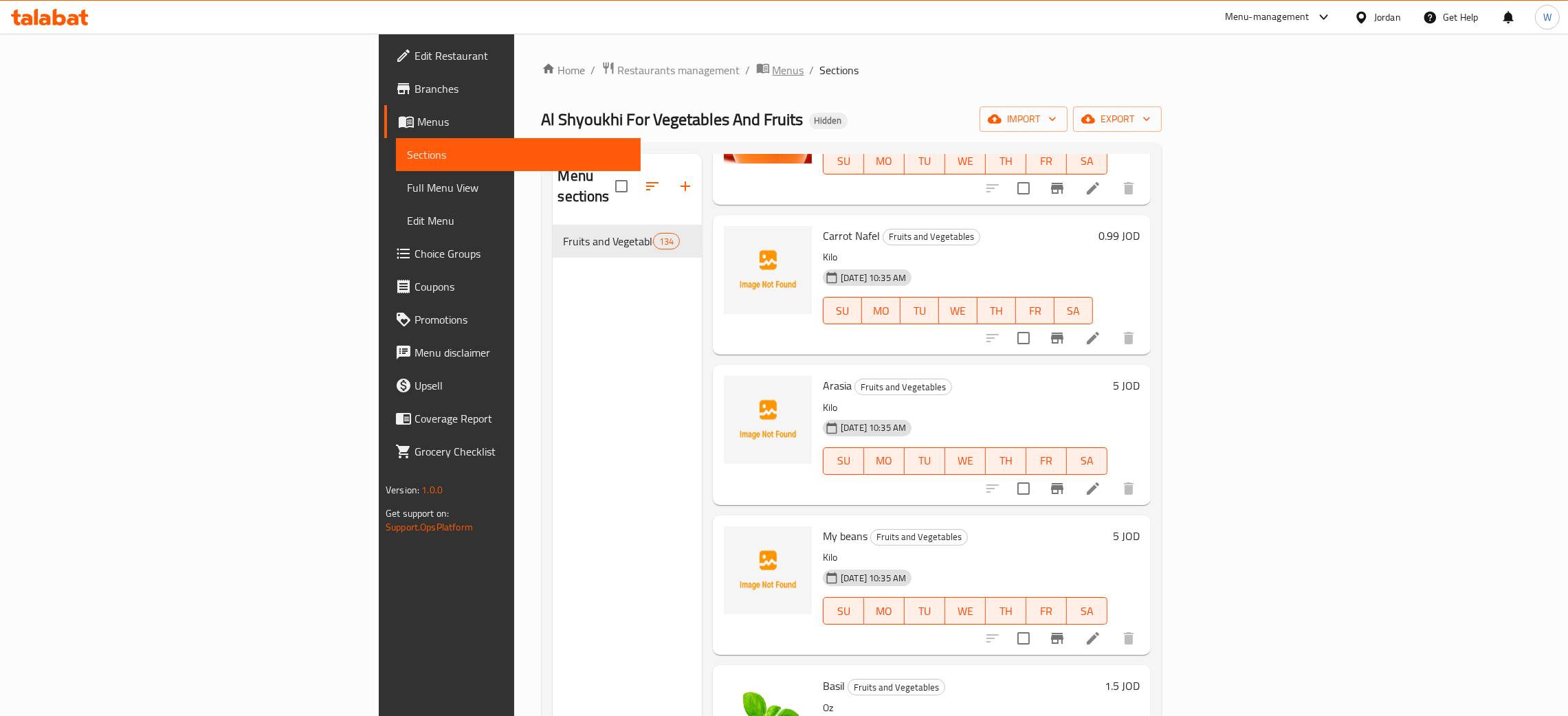
click at [772, 69] on span "Menus" at bounding box center [788, 70] width 31 height 17
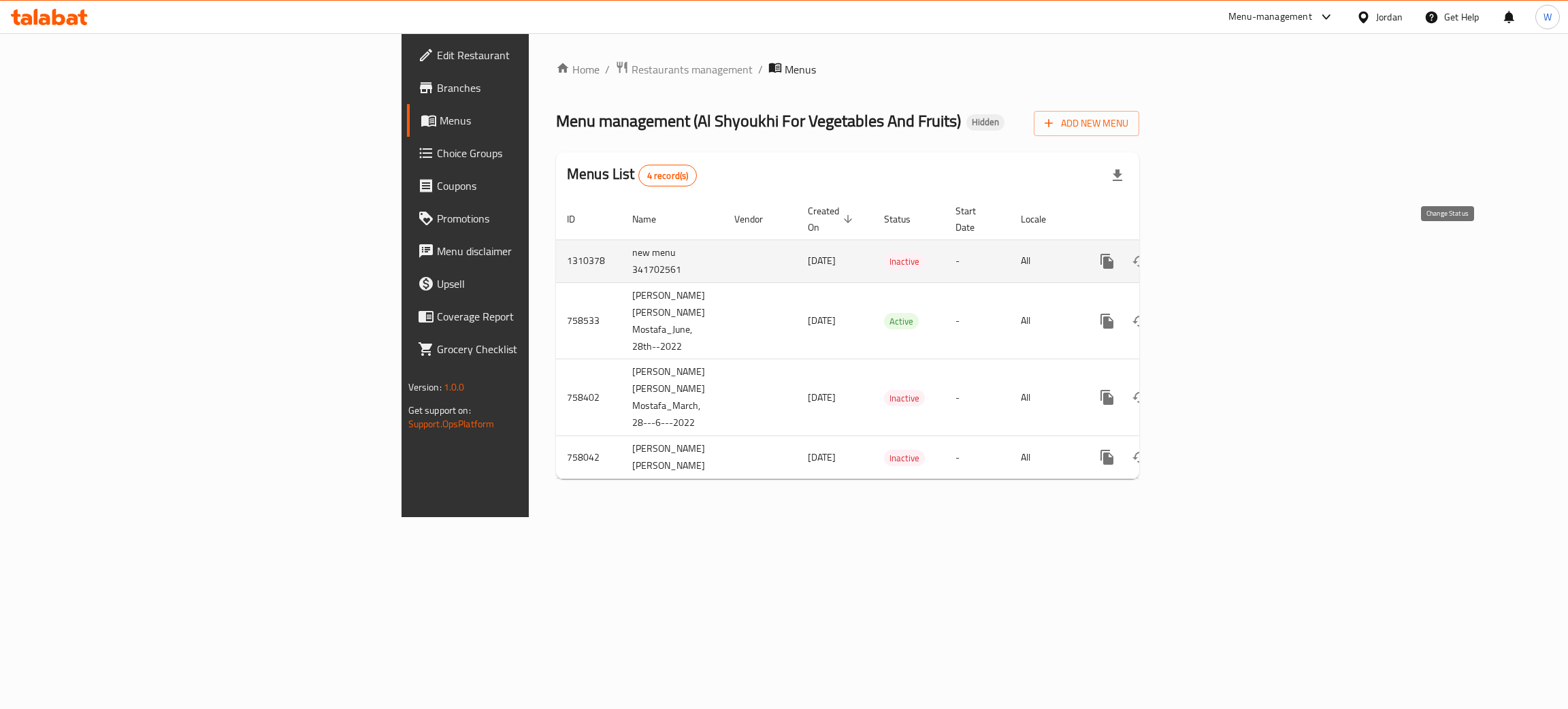
click at [1147, 255] on icon "enhanced table" at bounding box center [1139, 260] width 15 height 11
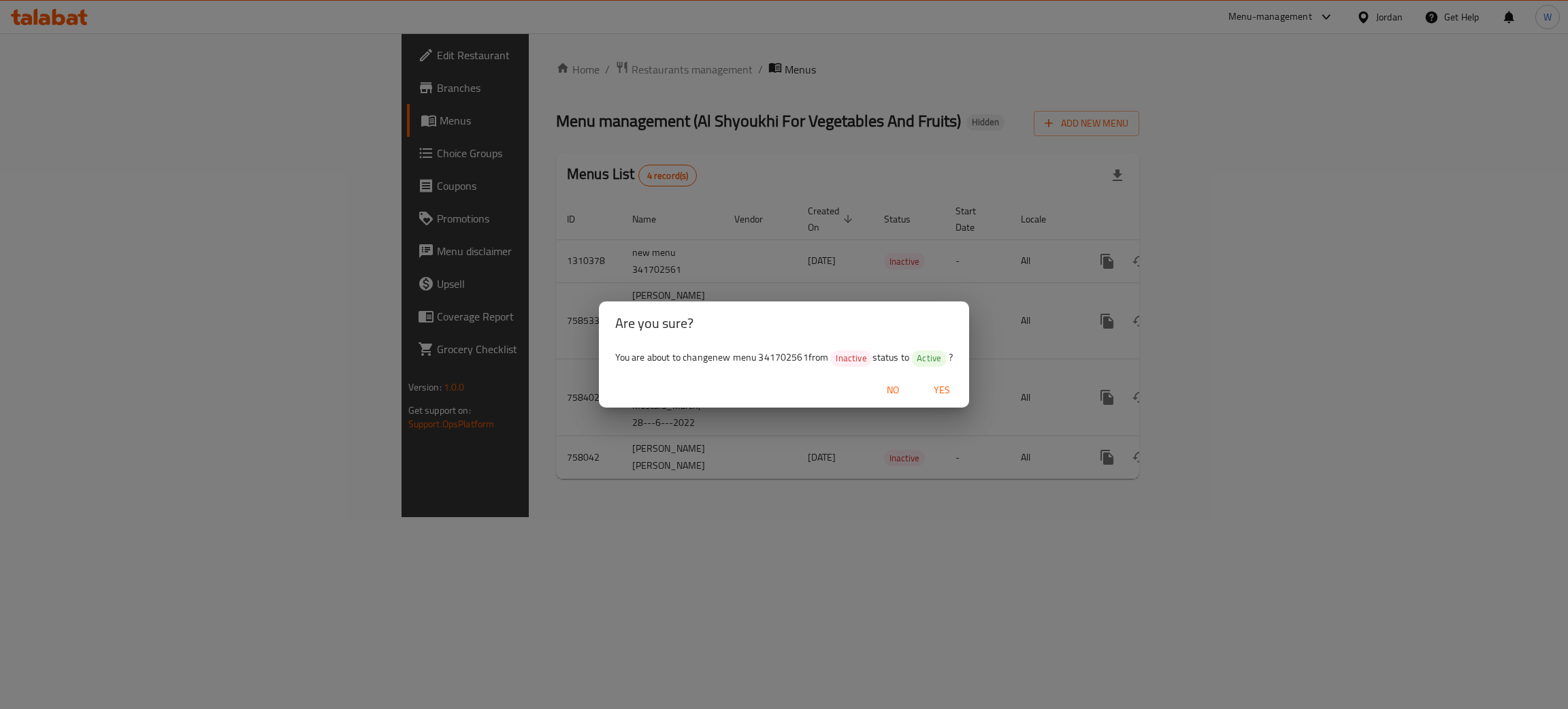
click at [953, 392] on span "Yes" at bounding box center [941, 390] width 33 height 17
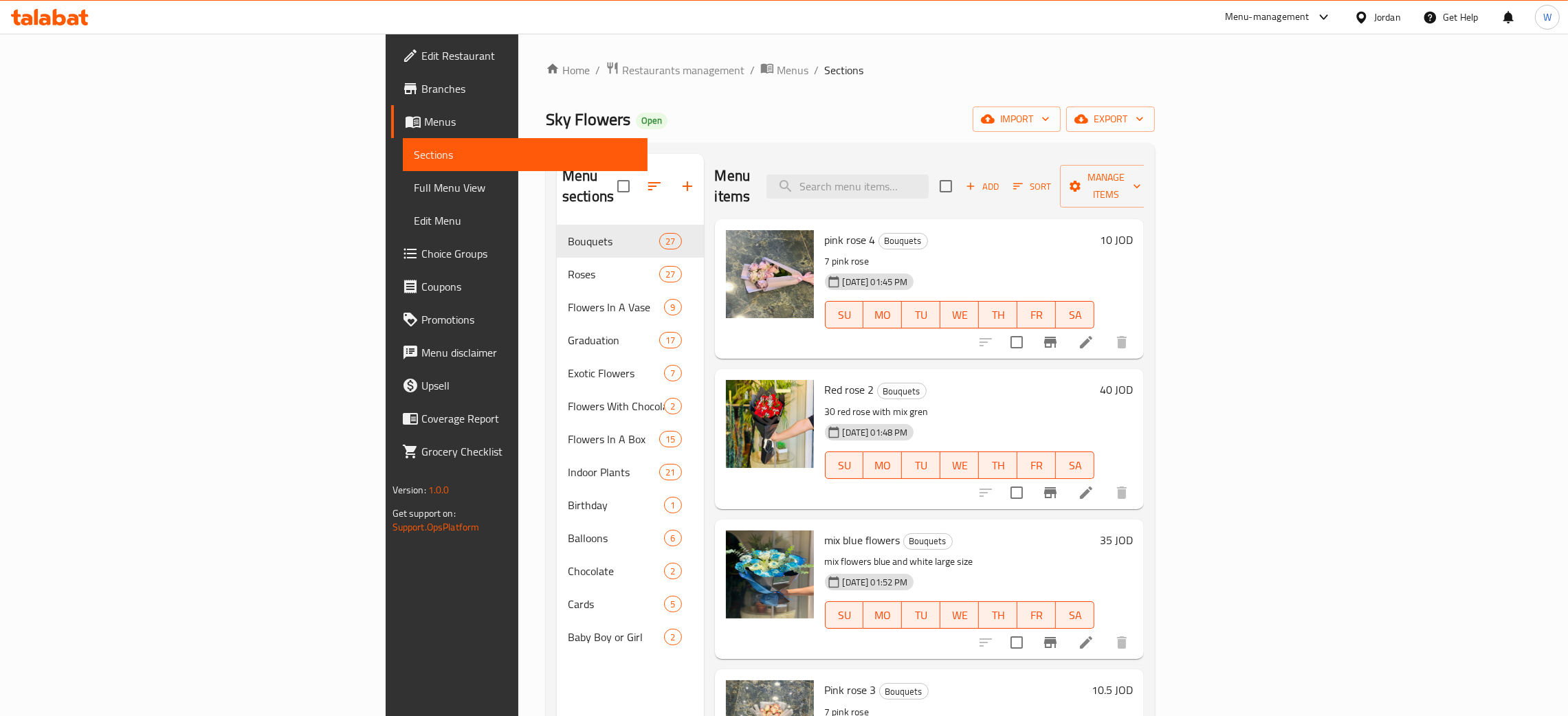
scroll to position [1787, 0]
